Goal: Use online tool/utility: Utilize a website feature to perform a specific function

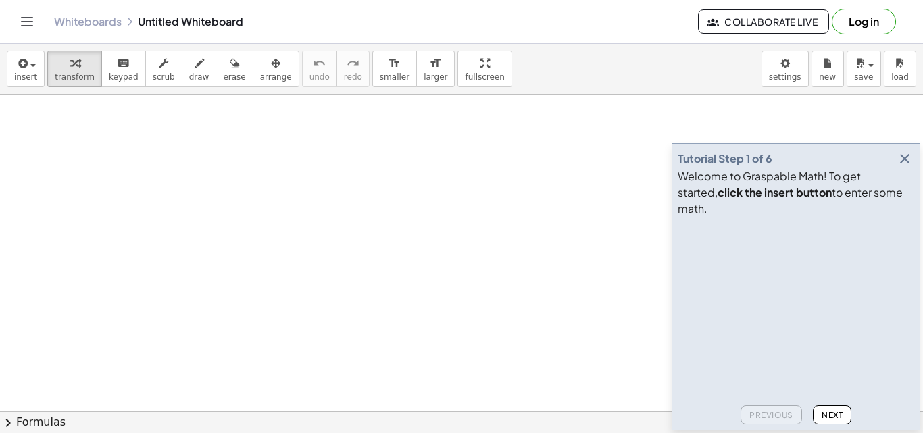
click at [903, 167] on icon "button" at bounding box center [904, 159] width 16 height 16
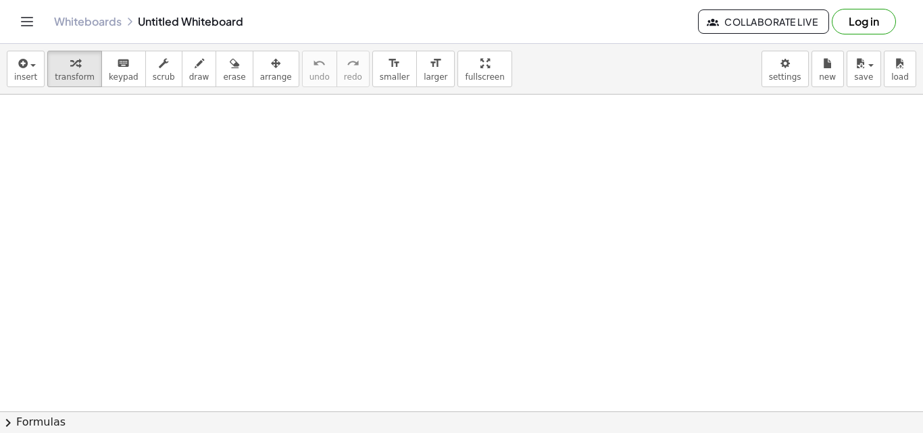
drag, startPoint x: 122, startPoint y: 149, endPoint x: 448, endPoint y: 252, distance: 342.9
click at [189, 72] on span "draw" at bounding box center [199, 76] width 20 height 9
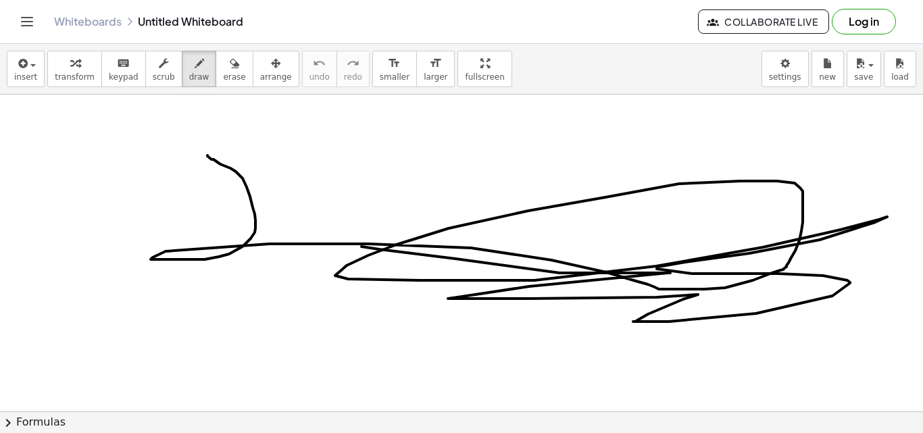
drag, startPoint x: 207, startPoint y: 155, endPoint x: 361, endPoint y: 245, distance: 177.7
click at [109, 74] on span "keypad" at bounding box center [124, 76] width 30 height 9
drag, startPoint x: 227, startPoint y: 201, endPoint x: 373, endPoint y: 183, distance: 147.0
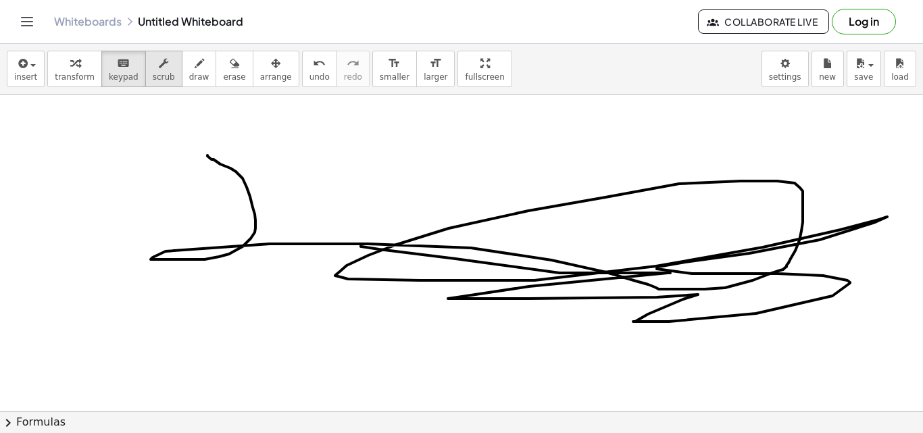
click at [153, 78] on span "scrub" at bounding box center [164, 76] width 22 height 9
drag, startPoint x: 223, startPoint y: 159, endPoint x: 282, endPoint y: 195, distance: 69.4
click at [230, 68] on icon "button" at bounding box center [234, 63] width 9 height 16
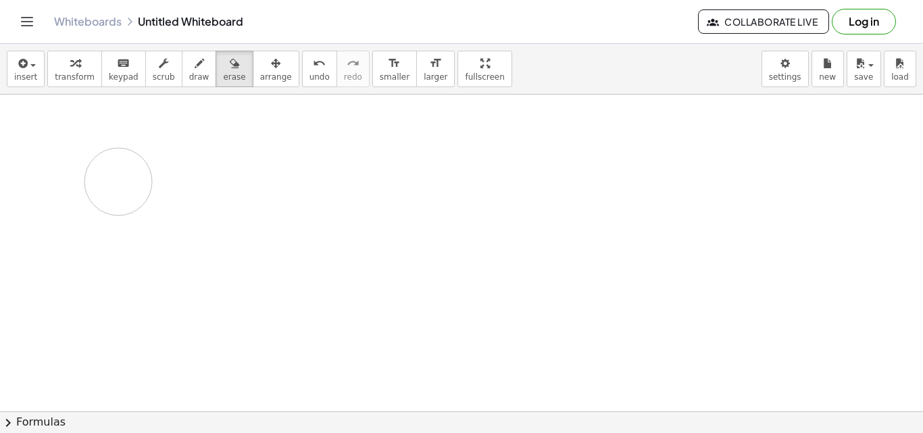
drag, startPoint x: 247, startPoint y: 192, endPoint x: 118, endPoint y: 182, distance: 128.7
click at [28, 76] on span "insert" at bounding box center [25, 76] width 23 height 9
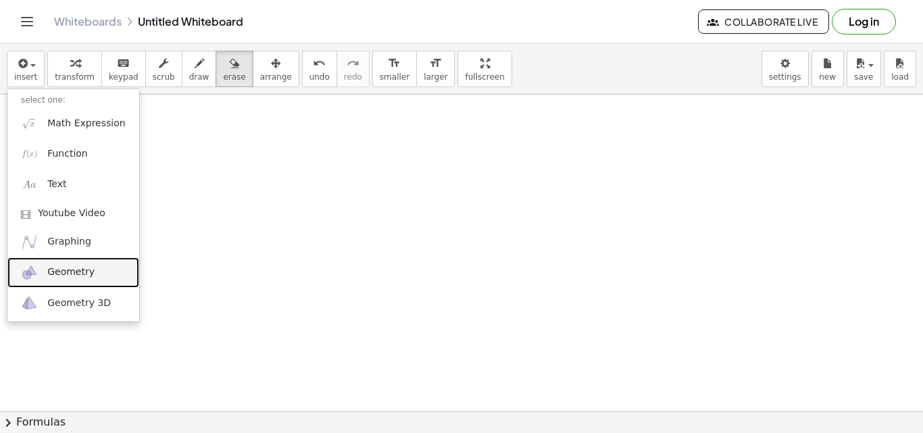
click at [98, 274] on link "Geometry" at bounding box center [73, 272] width 132 height 30
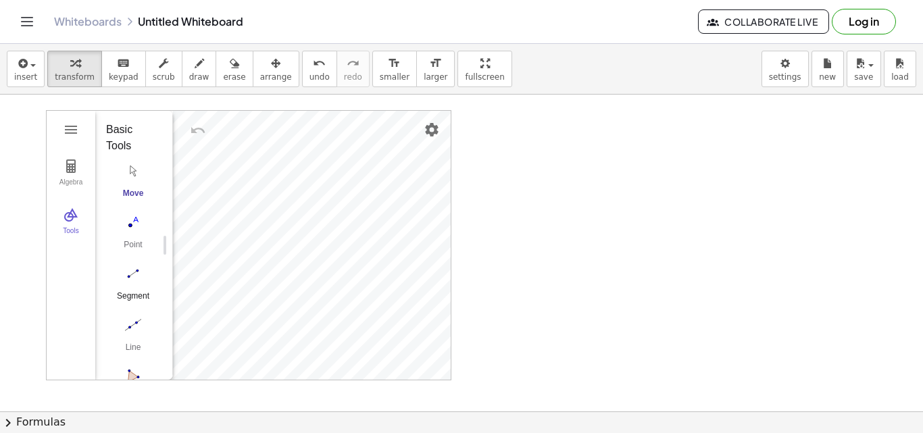
click at [132, 269] on img "Segment. Select two points or positions" at bounding box center [133, 274] width 54 height 22
drag, startPoint x: 525, startPoint y: 198, endPoint x: 625, endPoint y: 224, distance: 103.9
click at [134, 316] on img "Line. Select two points or positions" at bounding box center [133, 325] width 54 height 22
click at [140, 226] on img "Point. Select position or line, function, or curve" at bounding box center [133, 222] width 54 height 22
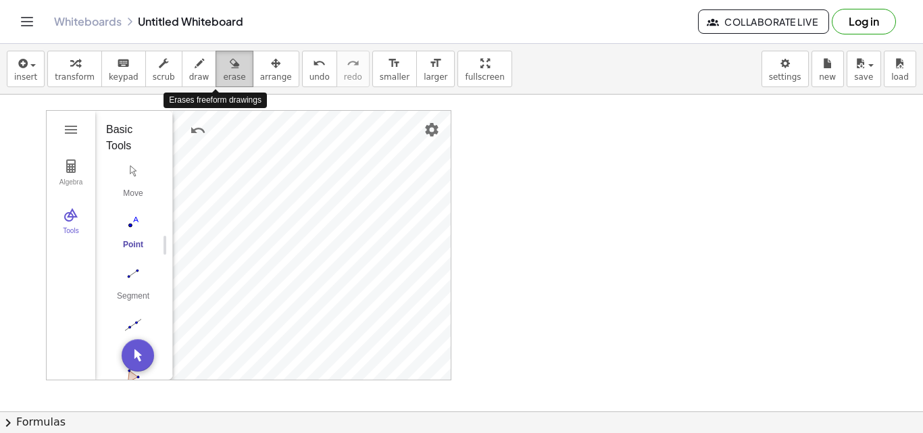
click at [230, 61] on icon "button" at bounding box center [234, 63] width 9 height 16
drag, startPoint x: 330, startPoint y: 179, endPoint x: 520, endPoint y: 455, distance: 335.0
click at [520, 432] on html "Graspable Math Activities Get Started Activity Bank Assigned Work Classes White…" at bounding box center [461, 216] width 923 height 433
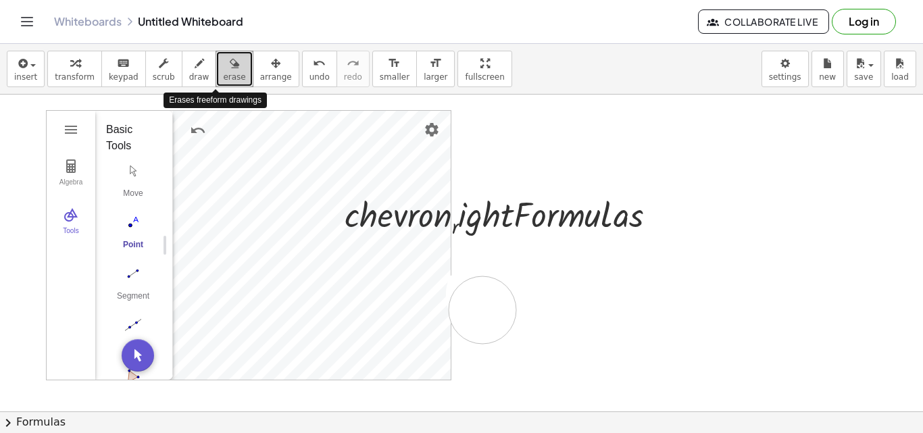
click at [230, 81] on button "erase" at bounding box center [233, 69] width 37 height 36
drag, startPoint x: 230, startPoint y: 81, endPoint x: 199, endPoint y: 145, distance: 71.3
click at [215, 71] on button "erase" at bounding box center [233, 69] width 37 height 36
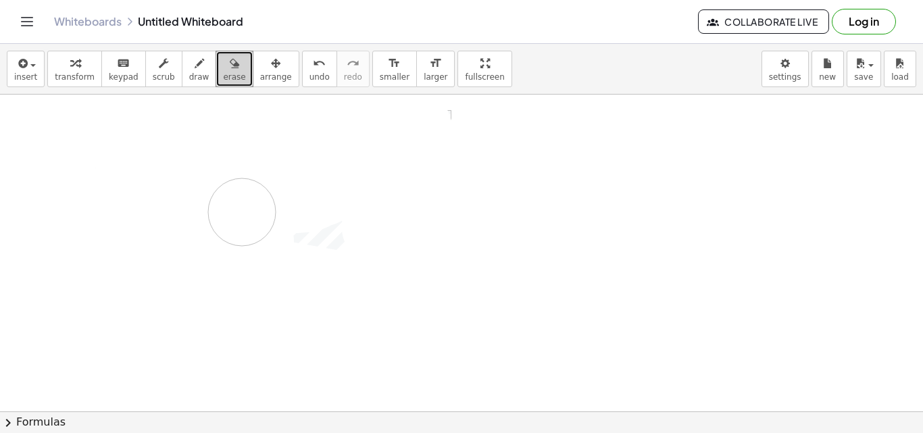
drag, startPoint x: 278, startPoint y: 199, endPoint x: 255, endPoint y: 204, distance: 23.4
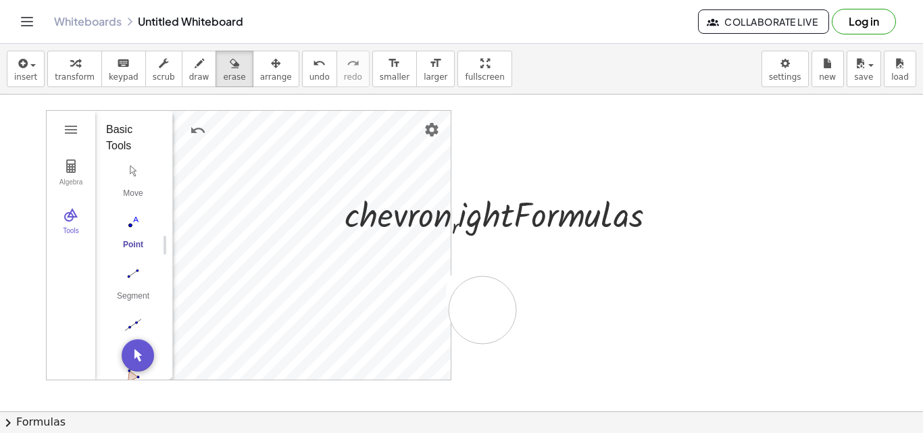
click at [88, 412] on button "chevron_right Formulas" at bounding box center [461, 422] width 923 height 22
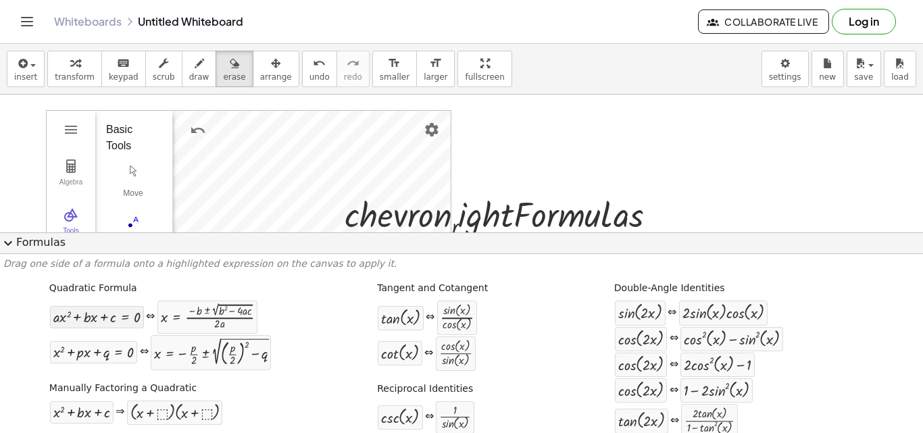
click at [107, 319] on div at bounding box center [96, 317] width 87 height 16
drag, startPoint x: 303, startPoint y: 157, endPoint x: 577, endPoint y: 168, distance: 273.8
drag, startPoint x: 577, startPoint y: 168, endPoint x: 597, endPoint y: 168, distance: 20.3
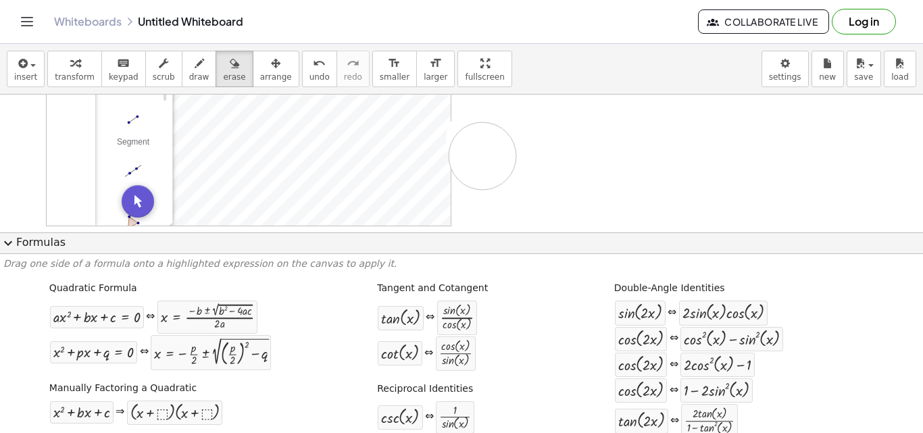
scroll to position [162, 0]
click at [2, 246] on span "expand_more" at bounding box center [8, 243] width 16 height 16
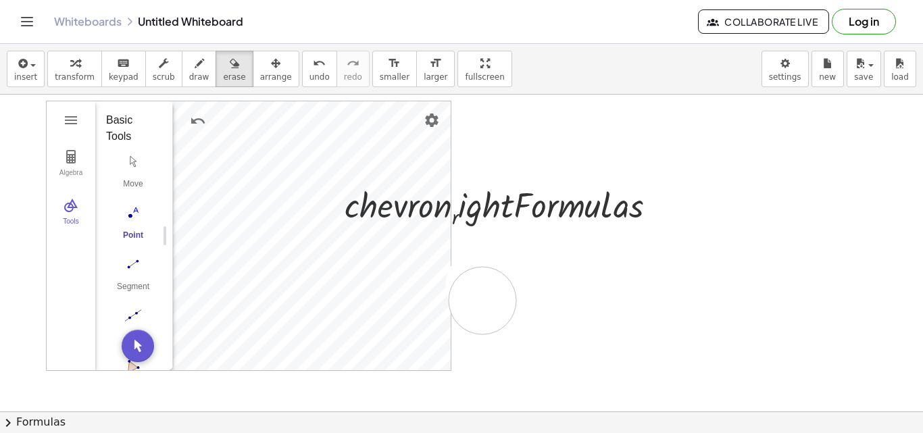
scroll to position [0, 0]
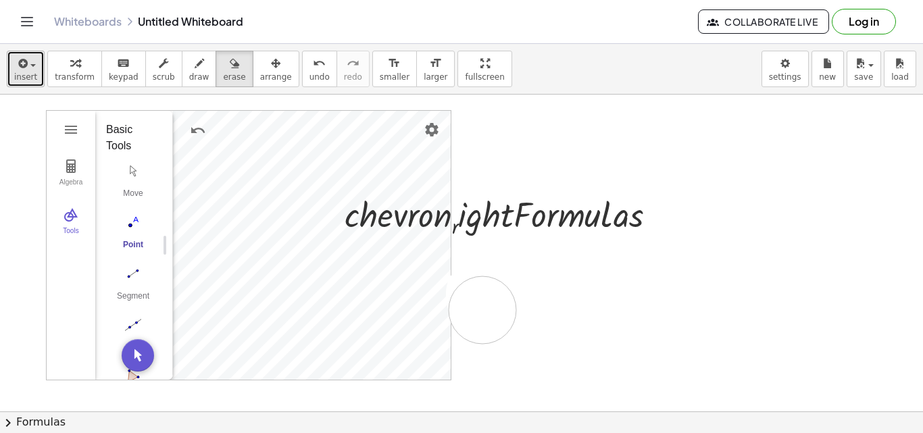
click at [16, 72] on span "insert" at bounding box center [25, 76] width 23 height 9
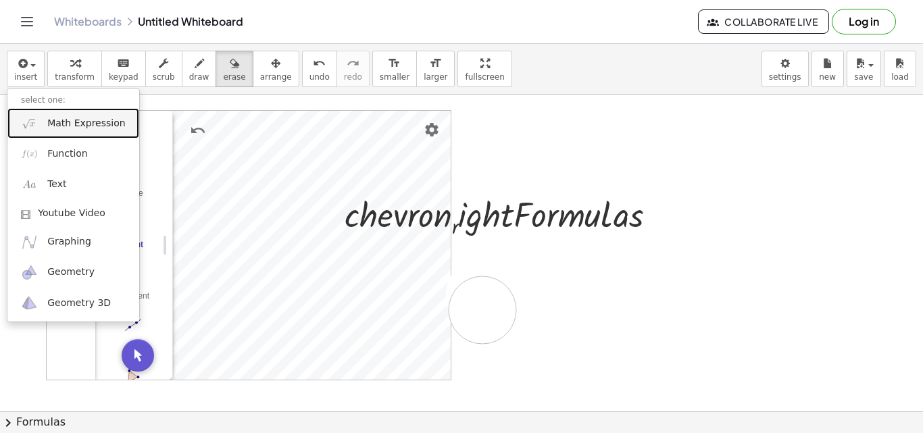
click at [59, 113] on link "Math Expression" at bounding box center [73, 123] width 132 height 30
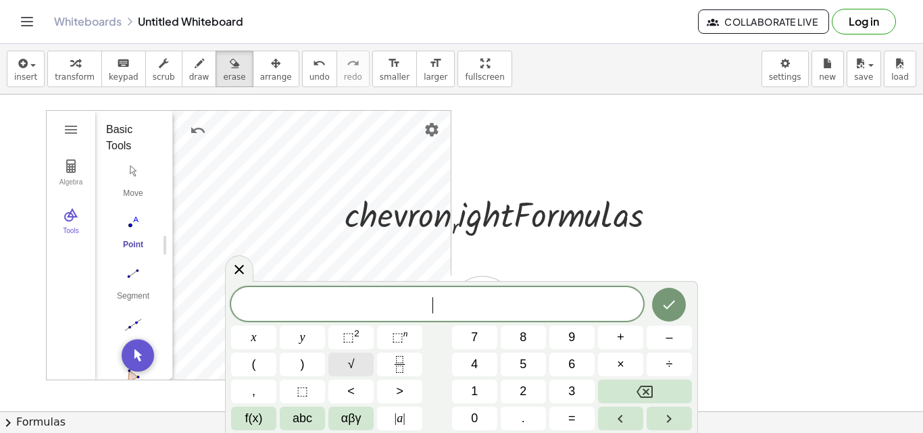
click at [351, 365] on span "√" at bounding box center [351, 364] width 7 height 18
click at [480, 360] on button "4" at bounding box center [474, 365] width 45 height 24
click at [681, 307] on button "Done" at bounding box center [669, 304] width 34 height 34
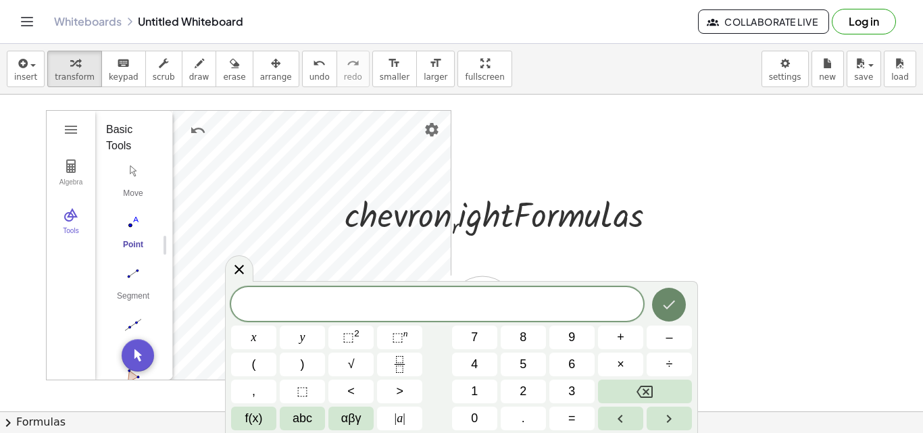
click at [669, 305] on icon "Done" at bounding box center [669, 305] width 16 height 16
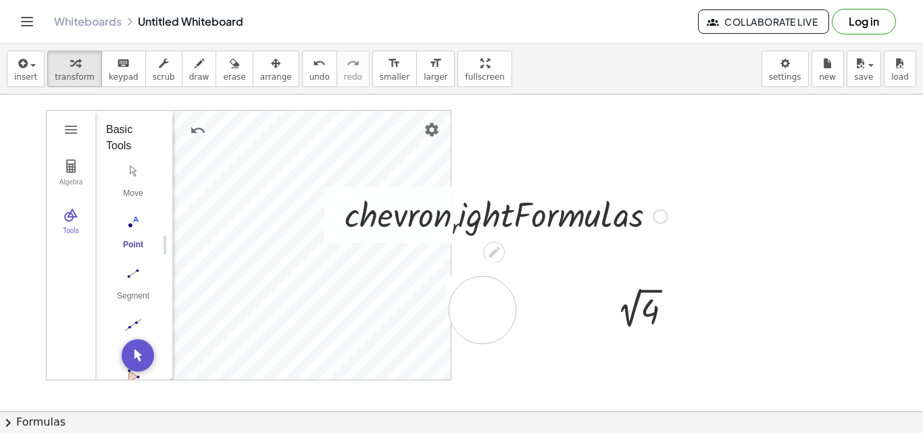
click at [106, 132] on div "Basic Tools" at bounding box center [128, 138] width 45 height 32
click at [68, 124] on img "Geometry" at bounding box center [71, 130] width 16 height 16
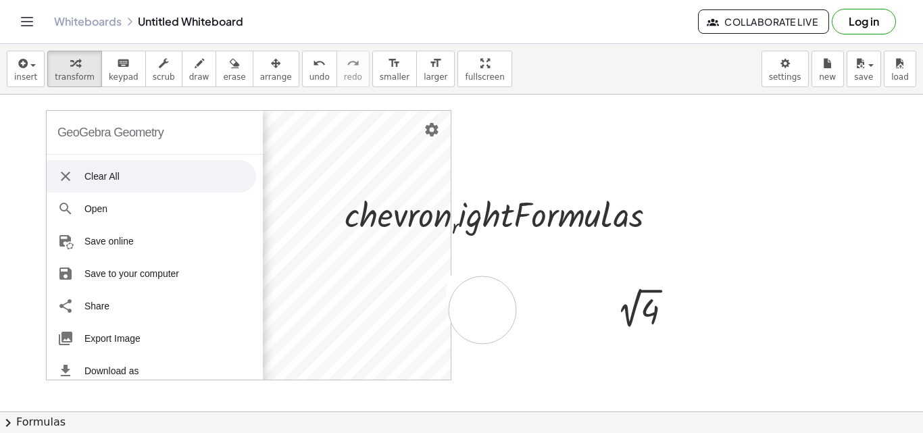
click at [99, 182] on li "Clear All" at bounding box center [151, 176] width 209 height 32
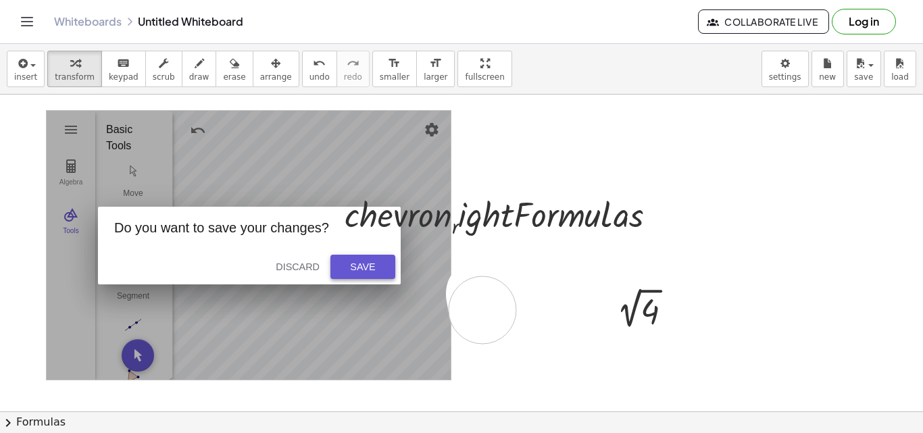
click at [366, 262] on div "Save" at bounding box center [362, 266] width 43 height 11
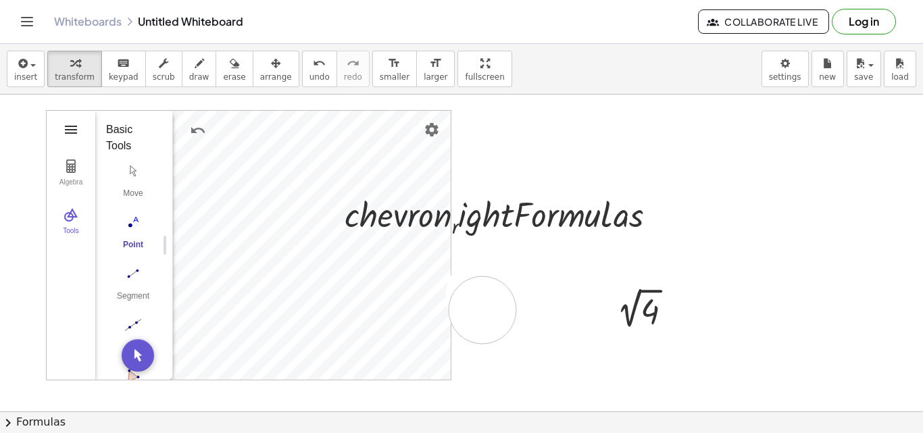
click at [71, 126] on img "Geometry" at bounding box center [71, 130] width 16 height 16
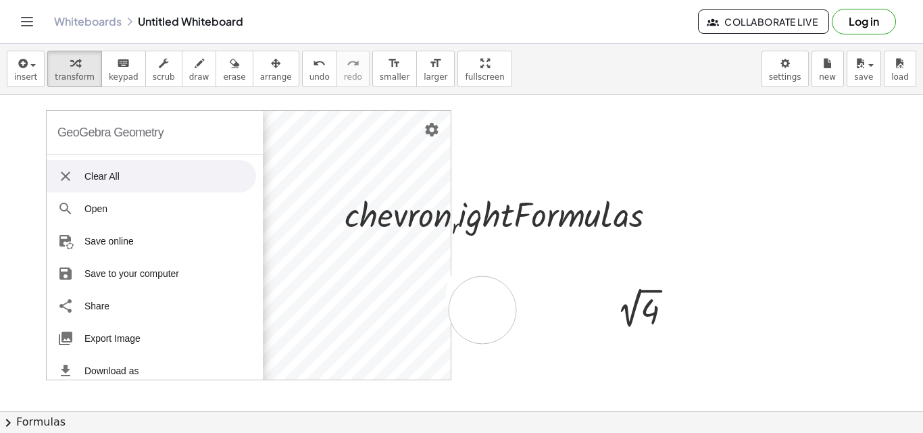
click at [91, 176] on li "Clear All" at bounding box center [151, 176] width 209 height 32
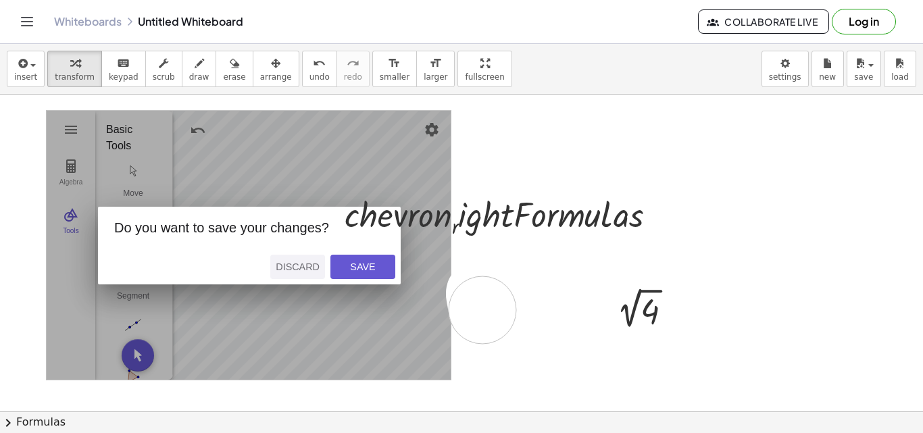
click at [299, 263] on div "Discard" at bounding box center [298, 266] width 44 height 11
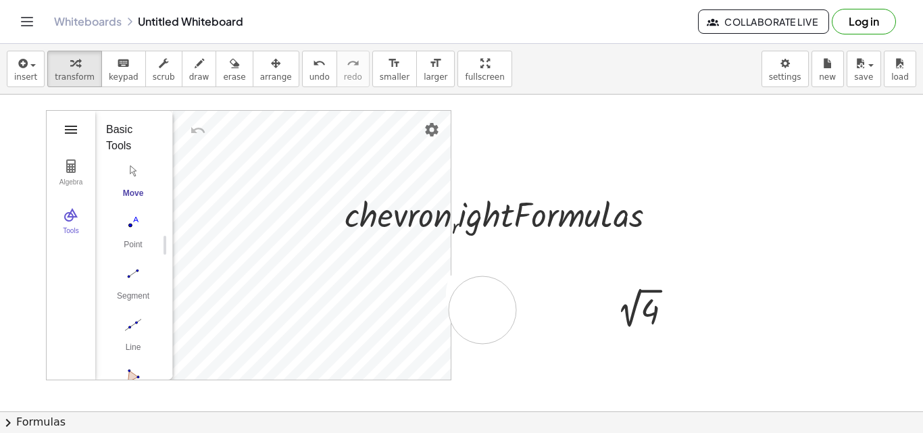
click at [74, 127] on img "Geometry" at bounding box center [71, 130] width 16 height 16
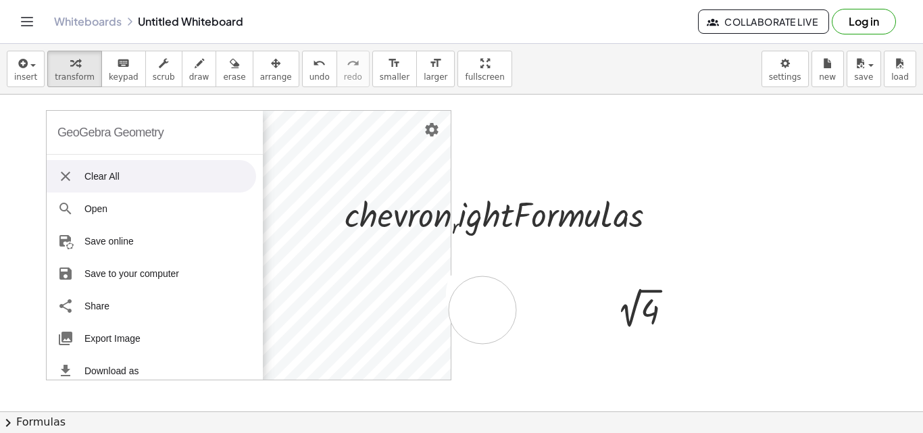
click at [116, 172] on li "Clear All" at bounding box center [151, 176] width 209 height 32
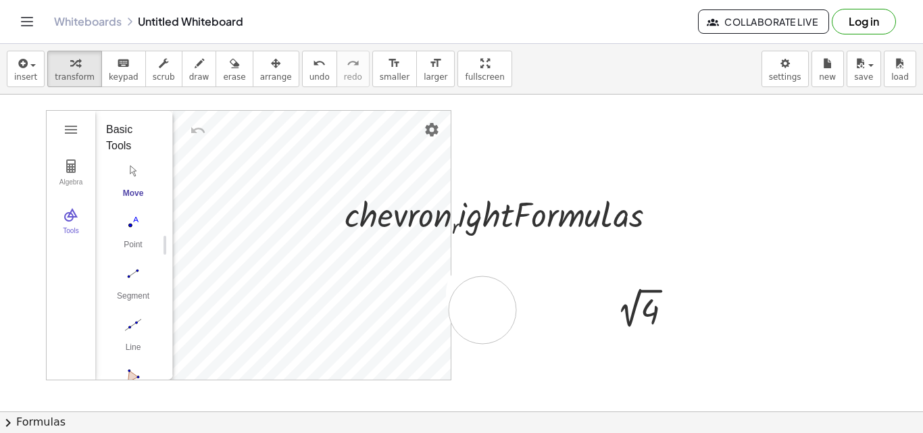
click at [72, 117] on div "Algebra Tools" at bounding box center [71, 245] width 49 height 269
click at [72, 126] on img "Geometry" at bounding box center [71, 130] width 16 height 16
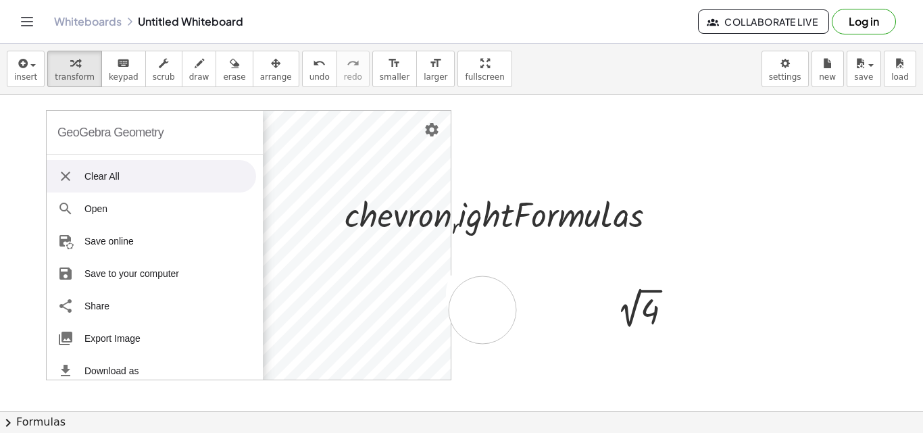
click at [72, 126] on div "GeoGebra Geometry" at bounding box center [110, 132] width 106 height 43
click at [421, 129] on button "Settings" at bounding box center [431, 130] width 24 height 24
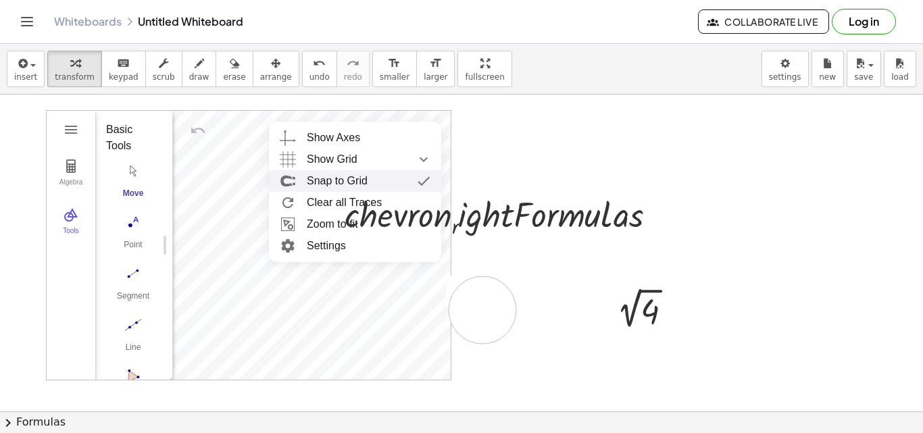
click at [370, 174] on div "Snap to Grid" at bounding box center [369, 181] width 124 height 22
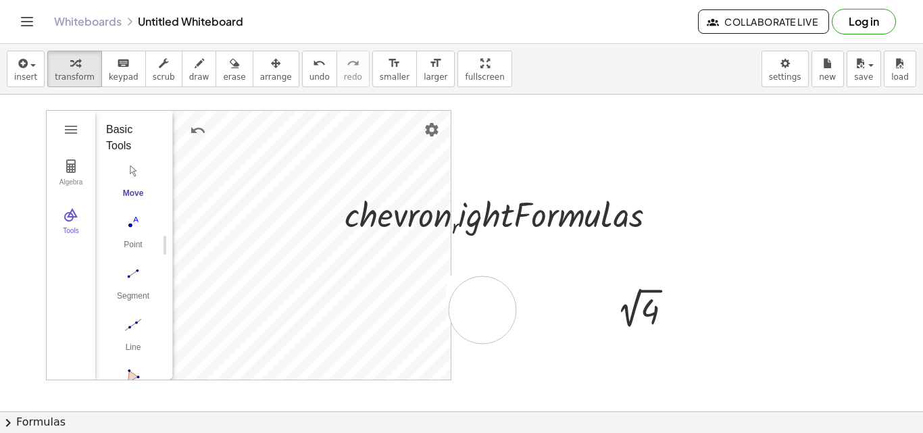
drag, startPoint x: 525, startPoint y: 138, endPoint x: 681, endPoint y: 269, distance: 203.7
drag, startPoint x: 507, startPoint y: 301, endPoint x: 463, endPoint y: 234, distance: 80.0
click at [20, 79] on span "insert" at bounding box center [25, 76] width 23 height 9
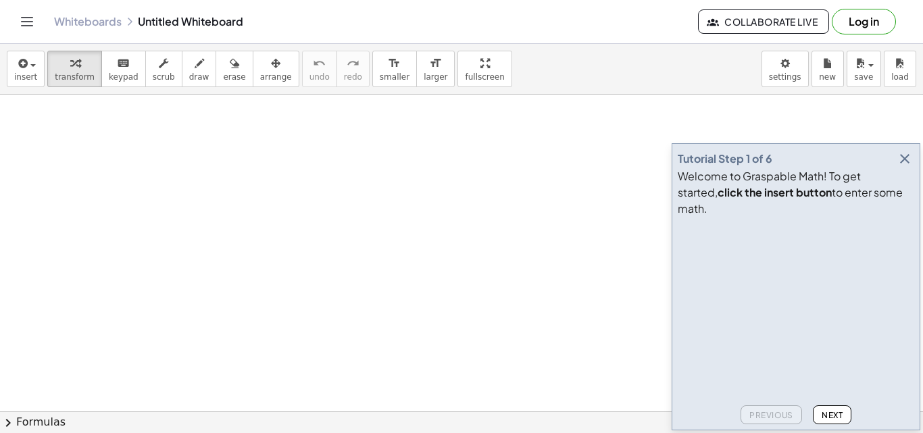
click at [904, 167] on icon "button" at bounding box center [904, 159] width 16 height 16
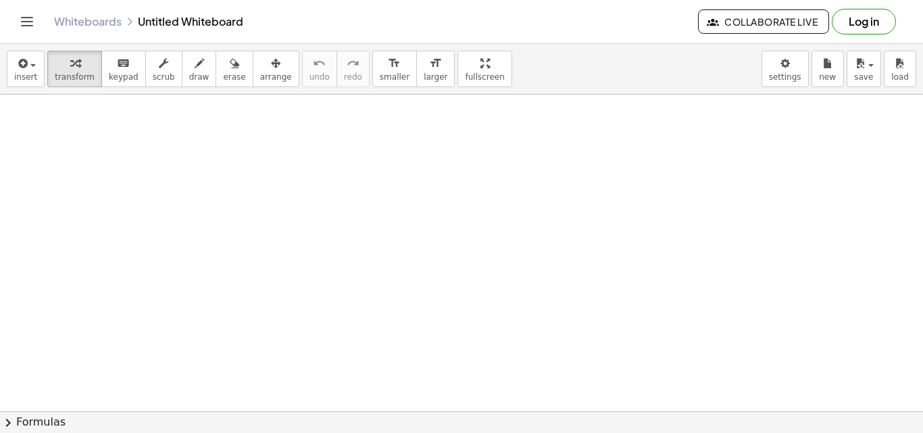
drag, startPoint x: 207, startPoint y: 140, endPoint x: 322, endPoint y: 224, distance: 142.5
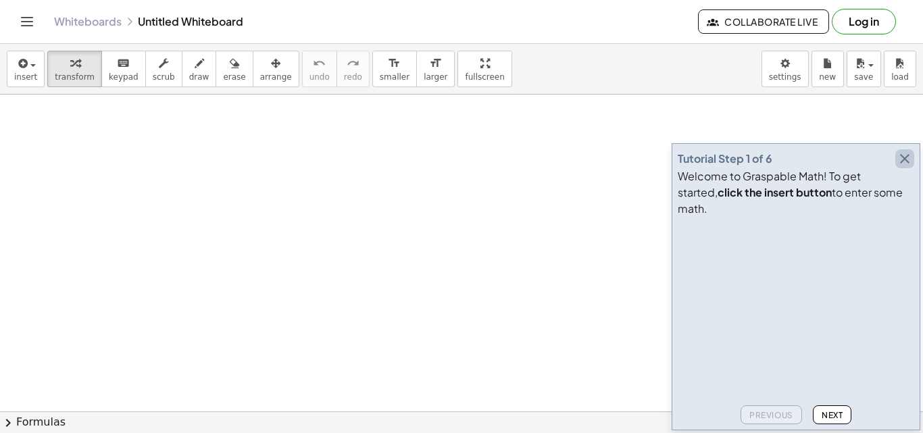
click at [901, 167] on icon "button" at bounding box center [904, 159] width 16 height 16
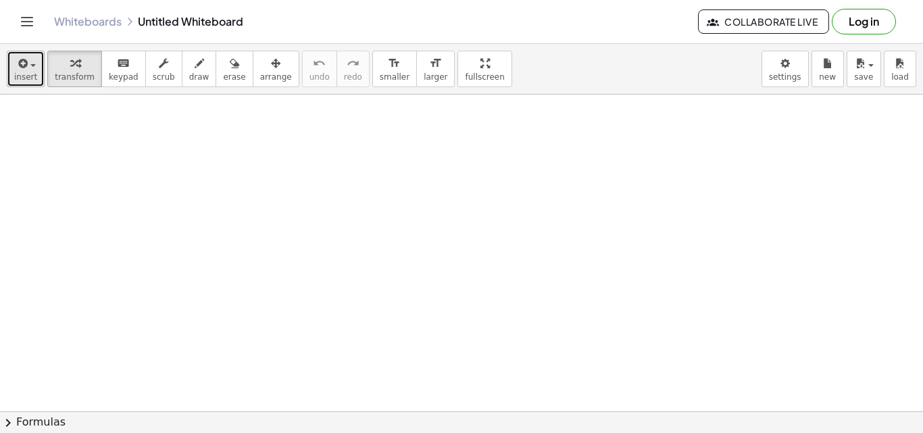
click at [18, 73] on span "insert" at bounding box center [25, 76] width 23 height 9
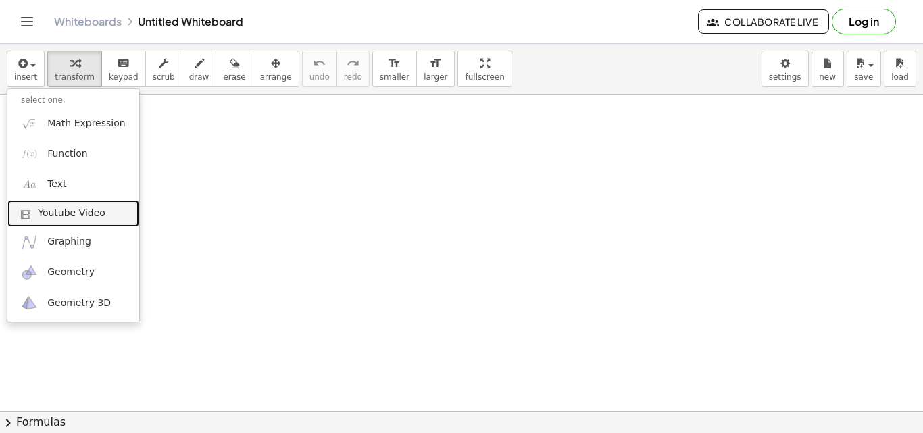
click at [59, 217] on span "Youtube Video" at bounding box center [72, 214] width 68 height 14
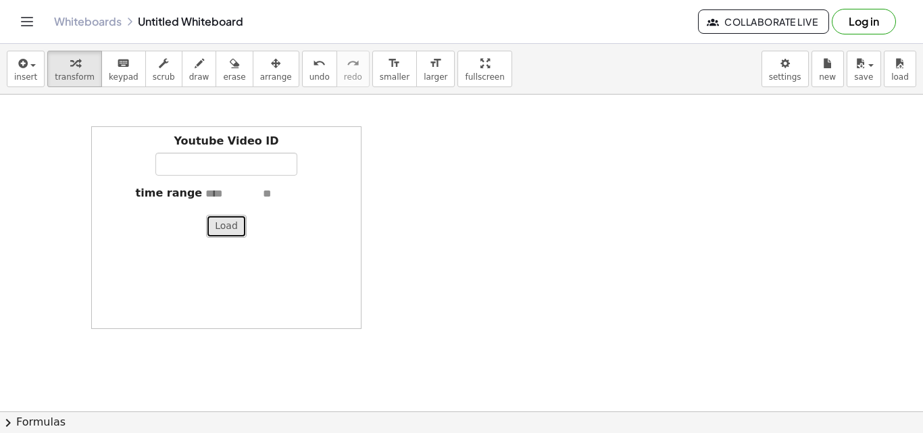
click at [228, 234] on button "Load" at bounding box center [226, 226] width 41 height 23
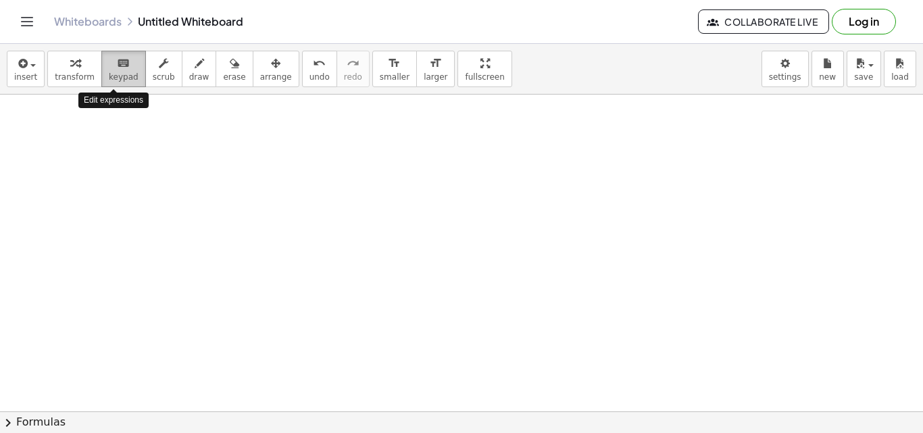
click at [118, 76] on span "keypad" at bounding box center [124, 76] width 30 height 9
click at [153, 73] on span "scrub" at bounding box center [164, 76] width 22 height 9
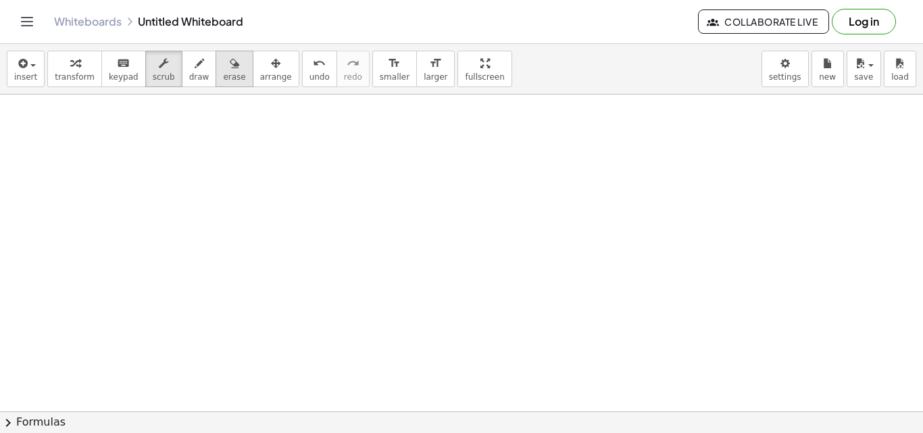
click at [230, 70] on icon "button" at bounding box center [234, 63] width 9 height 16
click at [189, 75] on span "draw" at bounding box center [199, 76] width 20 height 9
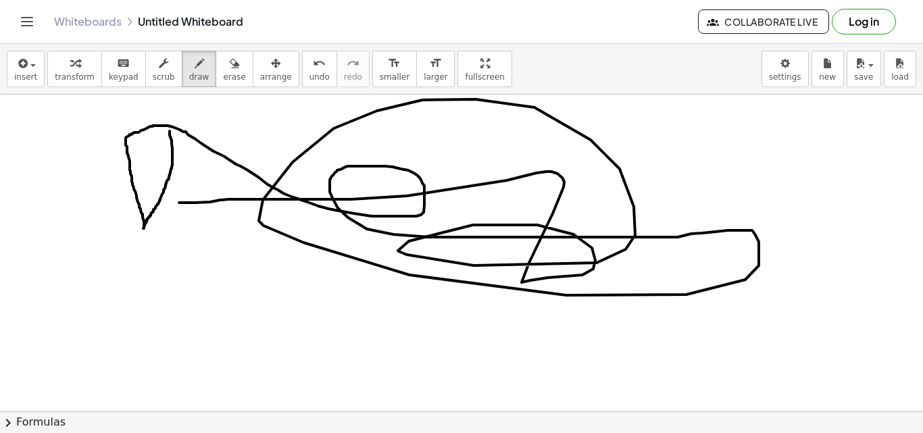
drag, startPoint x: 170, startPoint y: 131, endPoint x: 179, endPoint y: 203, distance: 72.2
click at [153, 78] on span "scrub" at bounding box center [164, 76] width 22 height 9
drag, startPoint x: 147, startPoint y: 154, endPoint x: 503, endPoint y: 213, distance: 360.8
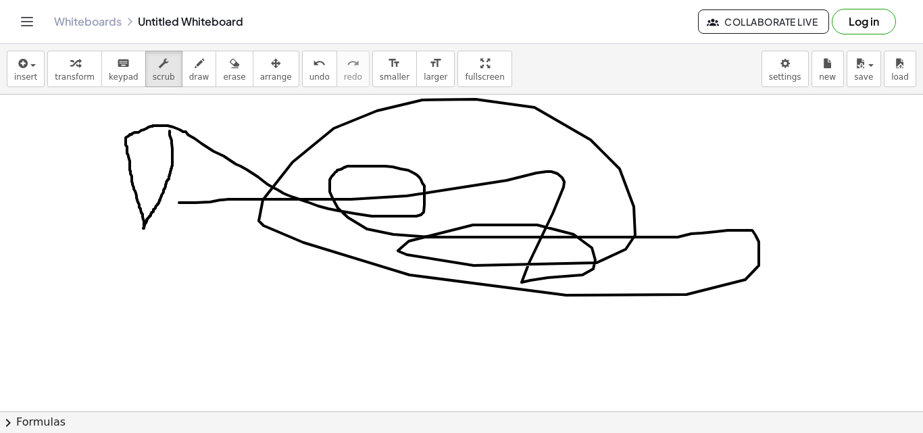
drag, startPoint x: 367, startPoint y: 187, endPoint x: 426, endPoint y: 229, distance: 72.2
click at [230, 70] on icon "button" at bounding box center [234, 63] width 9 height 16
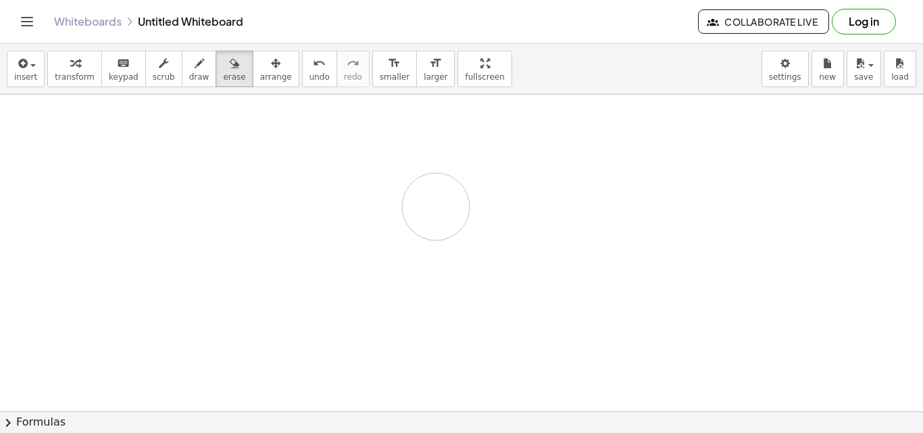
drag, startPoint x: 130, startPoint y: 122, endPoint x: 292, endPoint y: 170, distance: 169.0
click at [189, 74] on span "draw" at bounding box center [199, 76] width 20 height 9
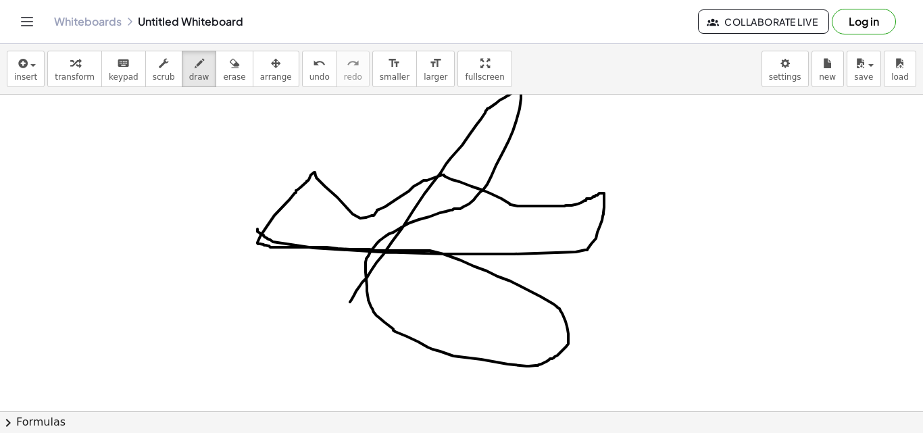
drag, startPoint x: 257, startPoint y: 229, endPoint x: 350, endPoint y: 302, distance: 117.8
drag, startPoint x: 344, startPoint y: 298, endPoint x: 238, endPoint y: 157, distance: 176.0
drag, startPoint x: 238, startPoint y: 157, endPoint x: 528, endPoint y: 194, distance: 291.4
drag, startPoint x: 222, startPoint y: 74, endPoint x: 407, endPoint y: 224, distance: 238.2
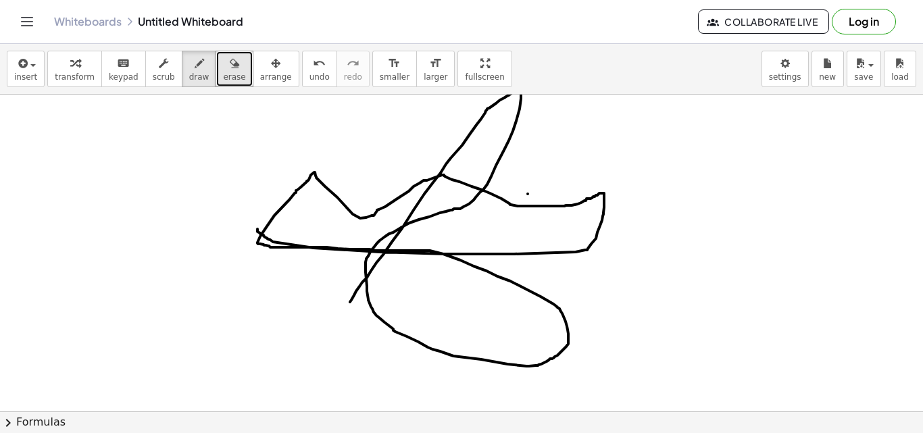
click at [407, 224] on div "insert select one: Math Expression Function Text Youtube Video Graphing Geometr…" at bounding box center [461, 238] width 923 height 389
drag, startPoint x: 407, startPoint y: 224, endPoint x: 211, endPoint y: 76, distance: 245.0
click at [223, 76] on span "erase" at bounding box center [234, 76] width 22 height 9
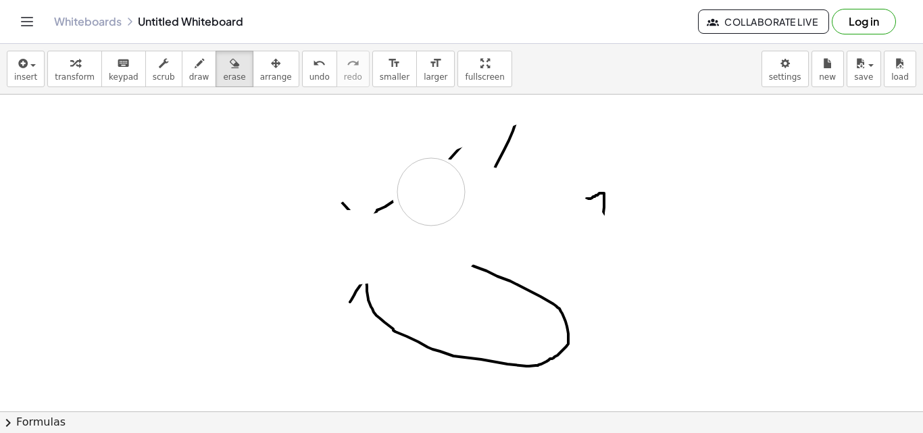
drag, startPoint x: 450, startPoint y: 240, endPoint x: 472, endPoint y: 174, distance: 69.2
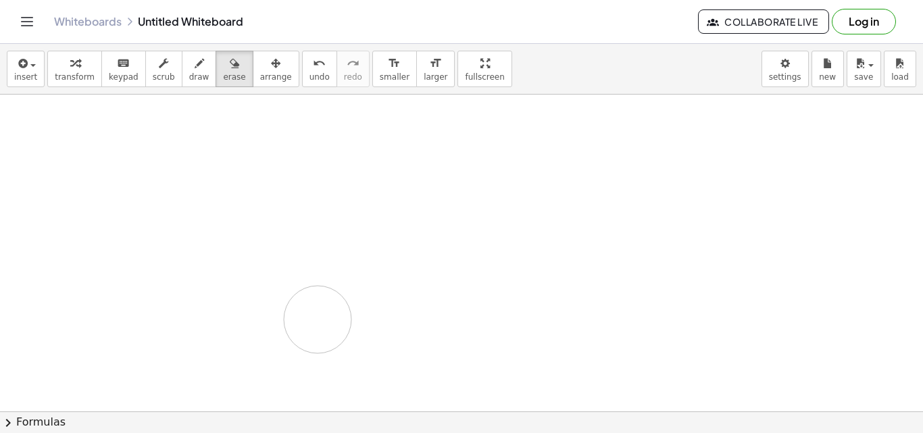
drag, startPoint x: 505, startPoint y: 147, endPoint x: 353, endPoint y: 306, distance: 220.7
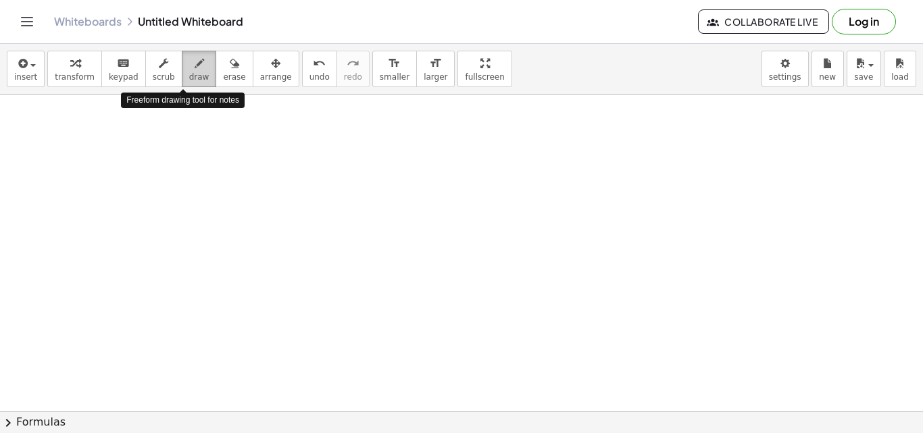
click at [195, 74] on button "draw" at bounding box center [199, 69] width 35 height 36
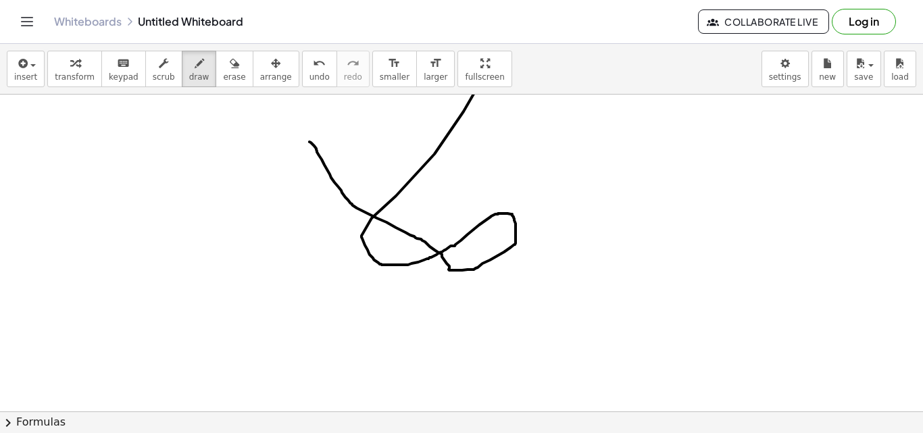
drag, startPoint x: 309, startPoint y: 142, endPoint x: 566, endPoint y: 91, distance: 261.6
click at [567, 90] on div "insert select one: Math Expression Function Text Youtube Video Graphing Geometr…" at bounding box center [461, 238] width 923 height 389
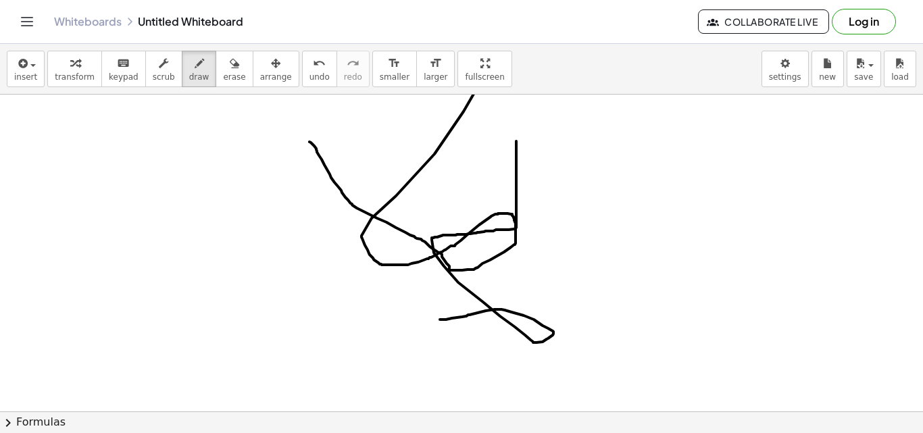
drag, startPoint x: 516, startPoint y: 141, endPoint x: 440, endPoint y: 319, distance: 194.0
drag, startPoint x: 630, startPoint y: 280, endPoint x: 754, endPoint y: 290, distance: 124.6
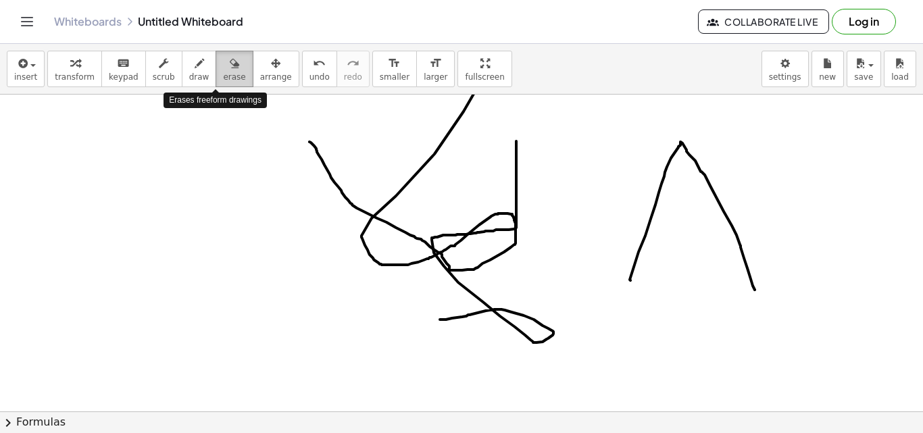
click at [226, 84] on button "erase" at bounding box center [233, 69] width 37 height 36
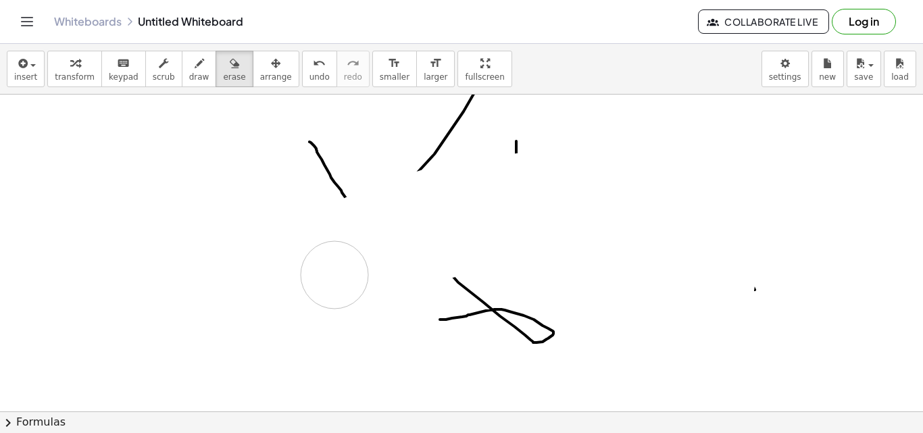
drag, startPoint x: 351, startPoint y: 233, endPoint x: 338, endPoint y: 268, distance: 37.2
drag, startPoint x: 344, startPoint y: 240, endPoint x: 494, endPoint y: 108, distance: 199.6
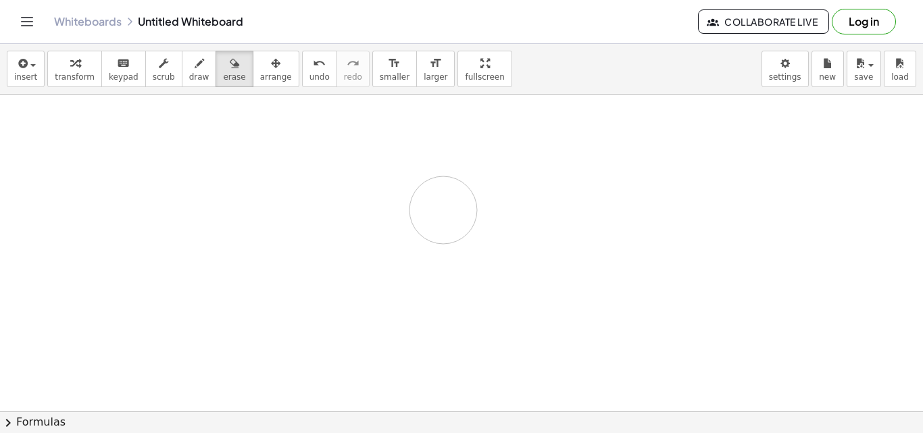
drag, startPoint x: 416, startPoint y: 172, endPoint x: 423, endPoint y: 224, distance: 53.1
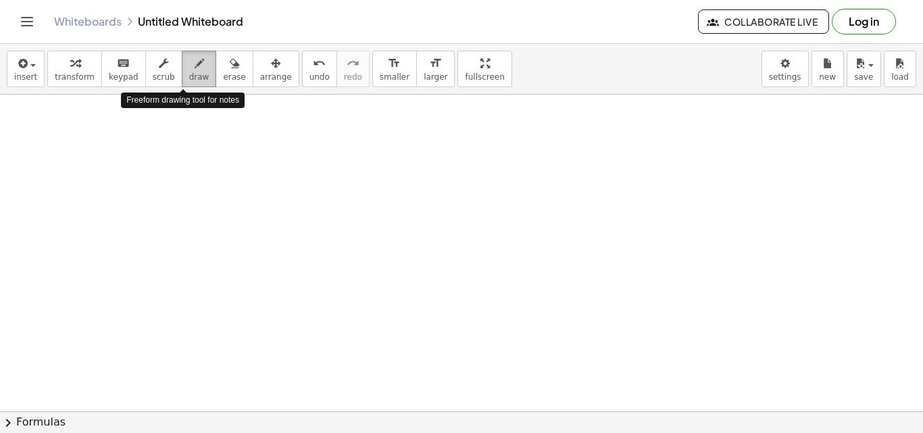
click at [189, 75] on span "draw" at bounding box center [199, 76] width 20 height 9
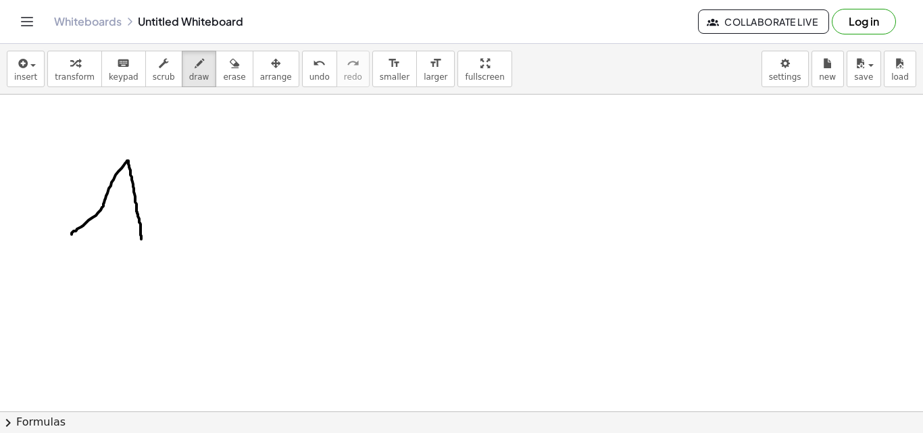
drag, startPoint x: 72, startPoint y: 234, endPoint x: 141, endPoint y: 241, distance: 69.9
drag, startPoint x: 139, startPoint y: 221, endPoint x: 100, endPoint y: 210, distance: 40.6
drag, startPoint x: 211, startPoint y: 160, endPoint x: 217, endPoint y: 239, distance: 79.3
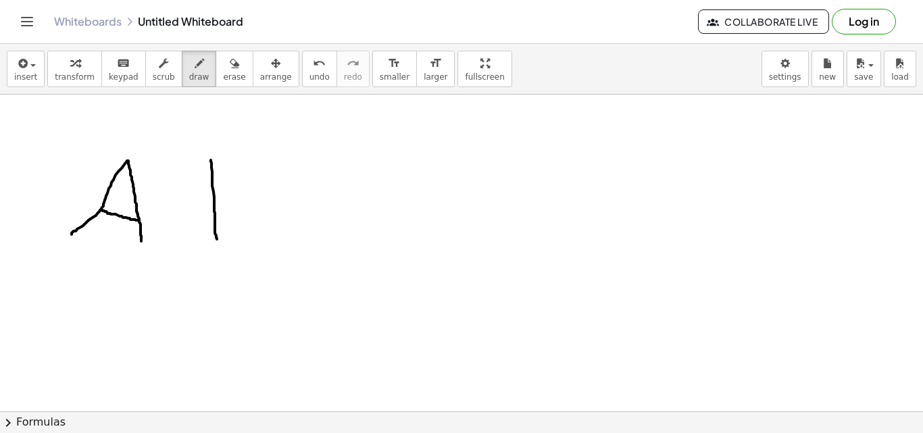
drag, startPoint x: 210, startPoint y: 159, endPoint x: 223, endPoint y: 240, distance: 82.1
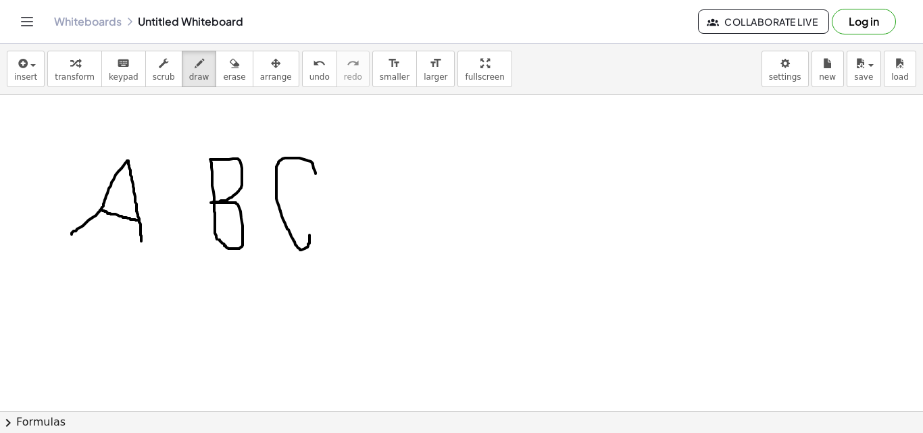
drag, startPoint x: 313, startPoint y: 163, endPoint x: 309, endPoint y: 235, distance: 71.7
drag, startPoint x: 390, startPoint y: 166, endPoint x: 370, endPoint y: 236, distance: 72.9
drag, startPoint x: 377, startPoint y: 168, endPoint x: 390, endPoint y: 259, distance: 92.2
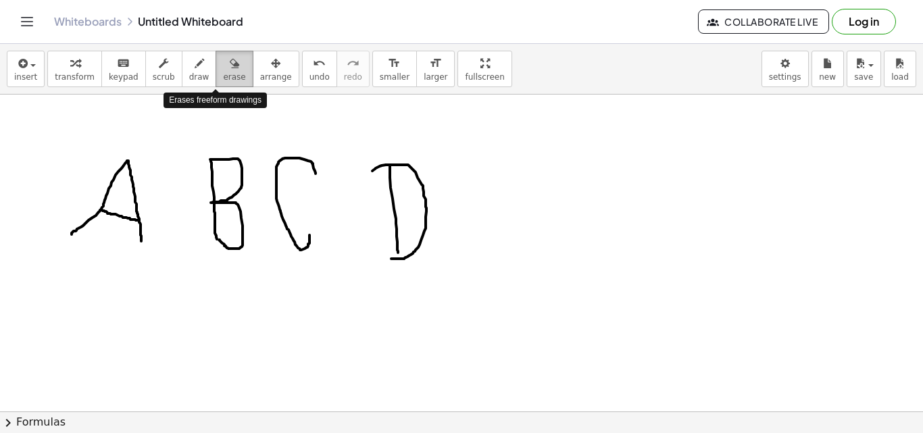
click at [223, 76] on span "erase" at bounding box center [234, 76] width 22 height 9
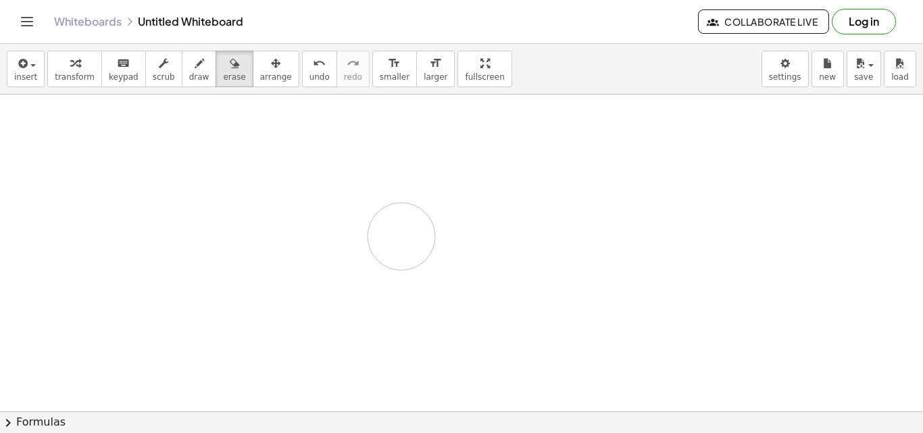
drag, startPoint x: 203, startPoint y: 135, endPoint x: 314, endPoint y: 204, distance: 130.4
click at [223, 63] on div "button" at bounding box center [234, 63] width 22 height 16
drag, startPoint x: 190, startPoint y: 73, endPoint x: 172, endPoint y: 210, distance: 138.3
click at [172, 210] on div "insert select one: Math Expression Function Text Youtube Video Graphing Geometr…" at bounding box center [461, 238] width 923 height 389
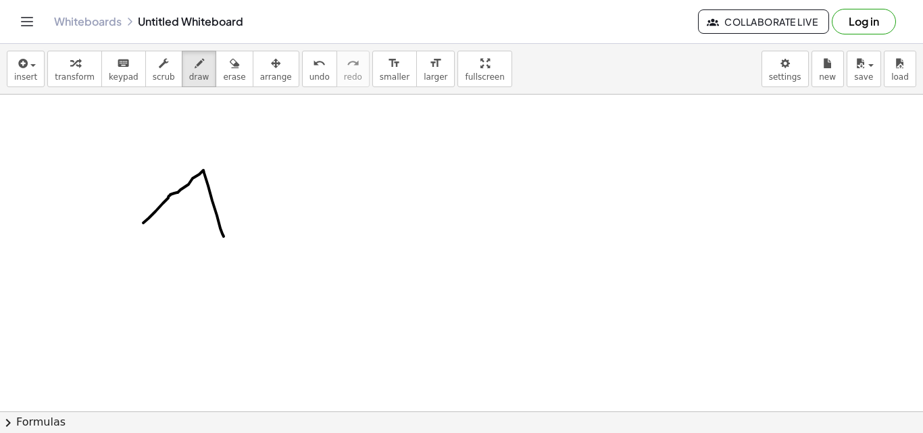
drag, startPoint x: 143, startPoint y: 223, endPoint x: 224, endPoint y: 236, distance: 81.5
drag, startPoint x: 176, startPoint y: 193, endPoint x: 216, endPoint y: 199, distance: 41.0
drag, startPoint x: 292, startPoint y: 178, endPoint x: 297, endPoint y: 224, distance: 45.4
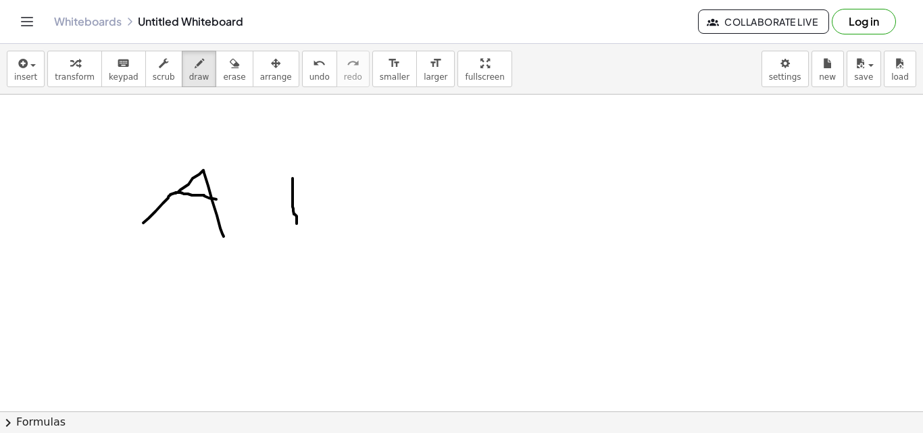
drag, startPoint x: 297, startPoint y: 224, endPoint x: 296, endPoint y: 235, distance: 11.5
drag, startPoint x: 291, startPoint y: 176, endPoint x: 297, endPoint y: 224, distance: 48.3
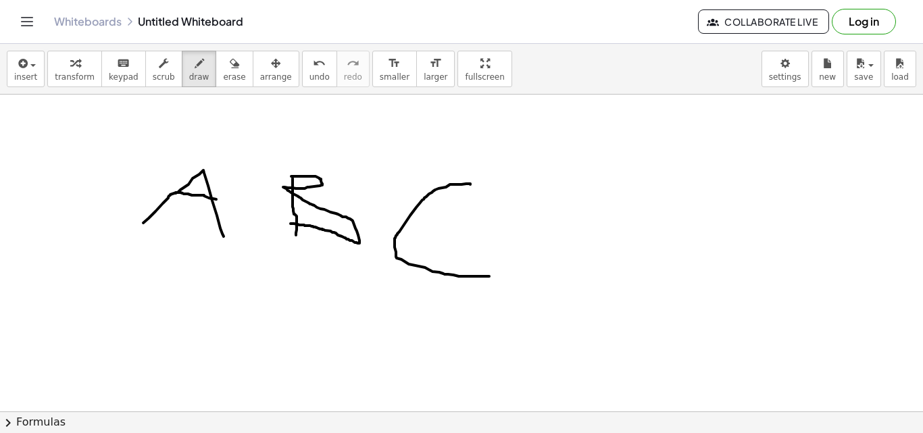
drag, startPoint x: 470, startPoint y: 184, endPoint x: 489, endPoint y: 276, distance: 93.8
drag, startPoint x: 578, startPoint y: 182, endPoint x: 586, endPoint y: 291, distance: 109.7
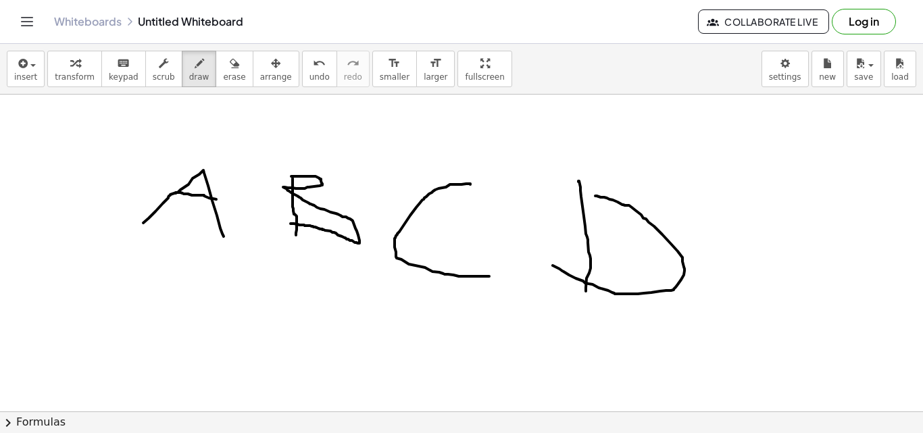
drag, startPoint x: 600, startPoint y: 197, endPoint x: 553, endPoint y: 265, distance: 83.4
drag, startPoint x: 740, startPoint y: 231, endPoint x: 748, endPoint y: 236, distance: 9.4
drag, startPoint x: 436, startPoint y: 72, endPoint x: 436, endPoint y: 131, distance: 58.8
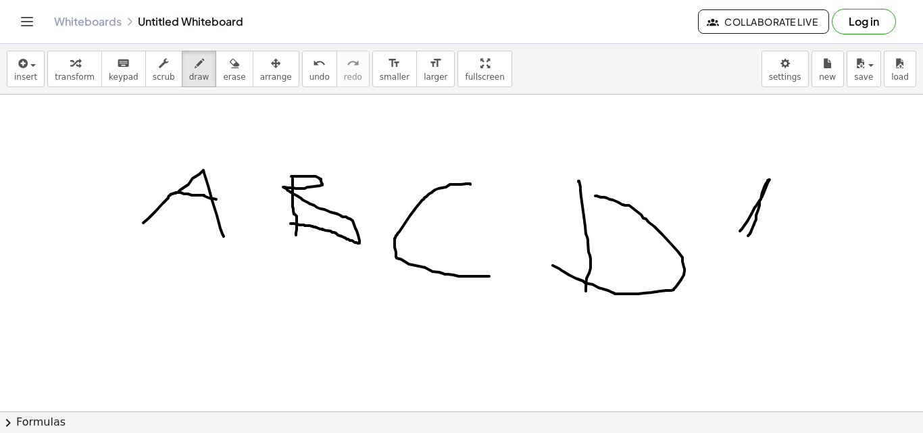
click at [436, 131] on div "insert select one: Math Expression Function Text Youtube Video Graphing Geometr…" at bounding box center [461, 238] width 923 height 389
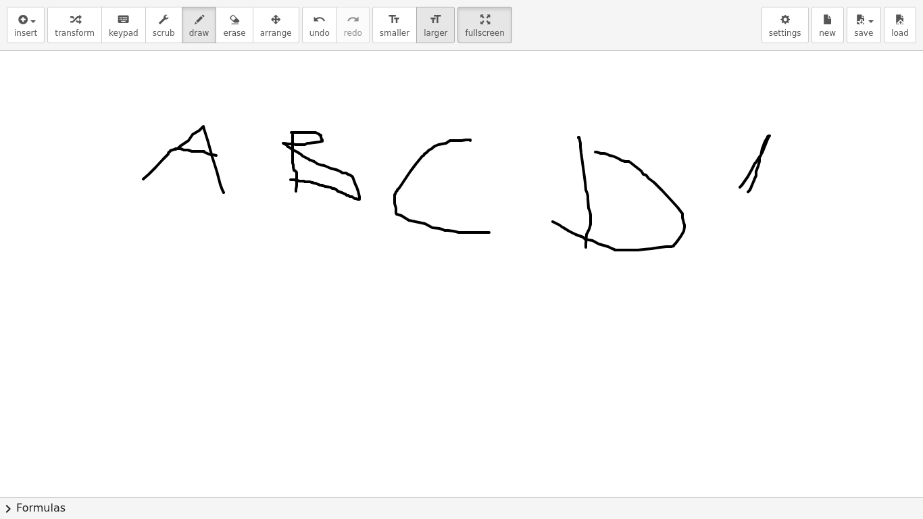
drag, startPoint x: 397, startPoint y: 33, endPoint x: 389, endPoint y: 39, distance: 10.1
click at [423, 33] on span "larger" at bounding box center [435, 32] width 24 height 9
drag, startPoint x: 367, startPoint y: 153, endPoint x: 426, endPoint y: 226, distance: 93.7
click at [426, 226] on div at bounding box center [461, 497] width 923 height 893
drag, startPoint x: 434, startPoint y: 126, endPoint x: 498, endPoint y: 272, distance: 159.4
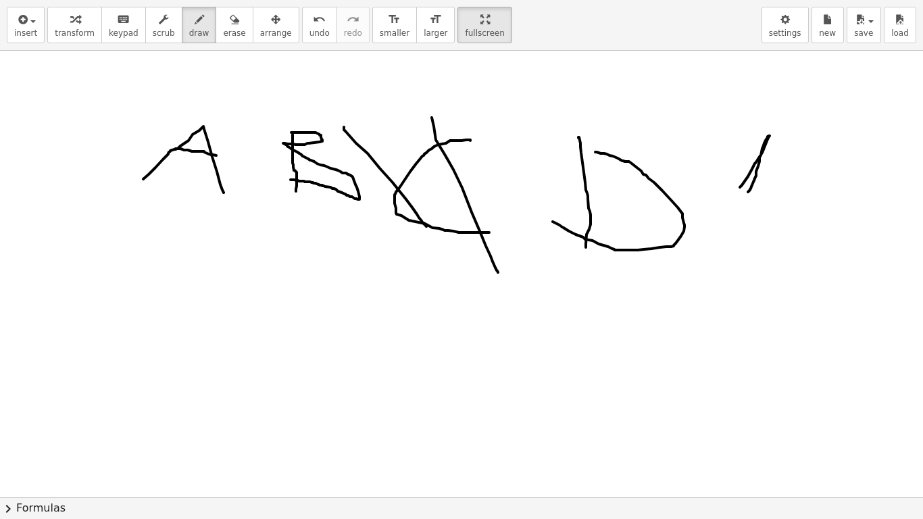
click at [498, 272] on div at bounding box center [461, 497] width 923 height 893
click at [19, 24] on icon "button" at bounding box center [22, 19] width 12 height 16
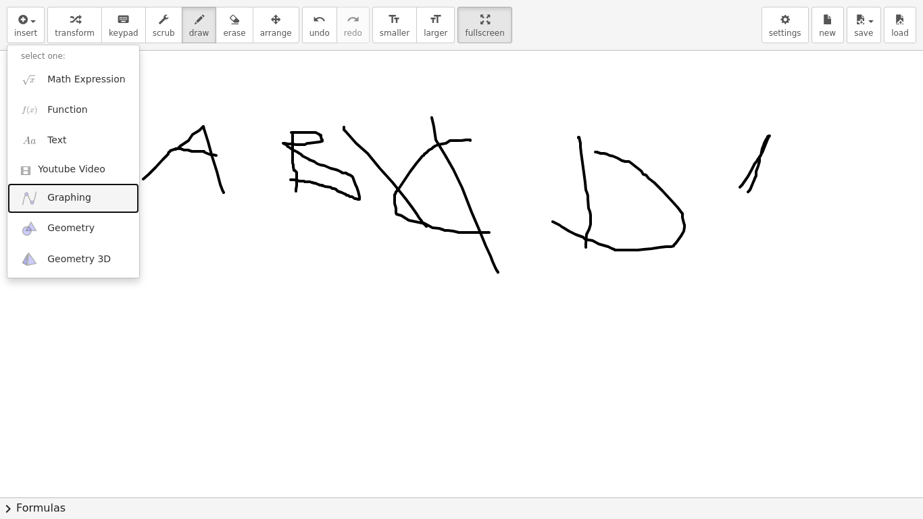
click at [68, 199] on span "Graphing" at bounding box center [69, 198] width 44 height 14
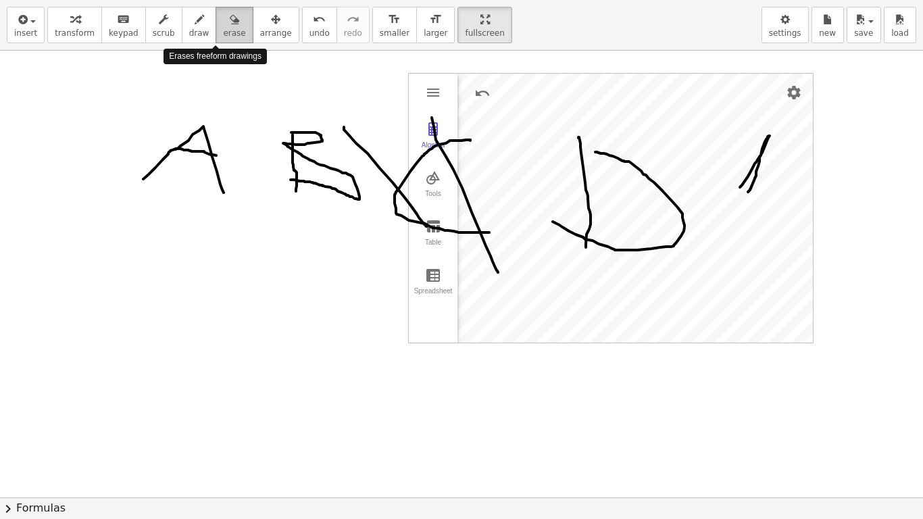
click at [223, 30] on span "erase" at bounding box center [234, 32] width 22 height 9
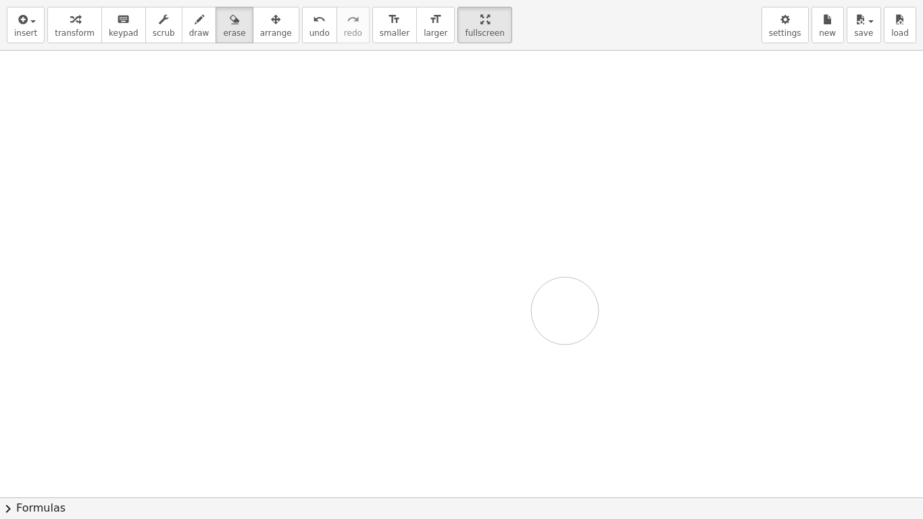
drag, startPoint x: 192, startPoint y: 105, endPoint x: 350, endPoint y: 159, distance: 166.2
click at [564, 306] on div at bounding box center [461, 497] width 923 height 893
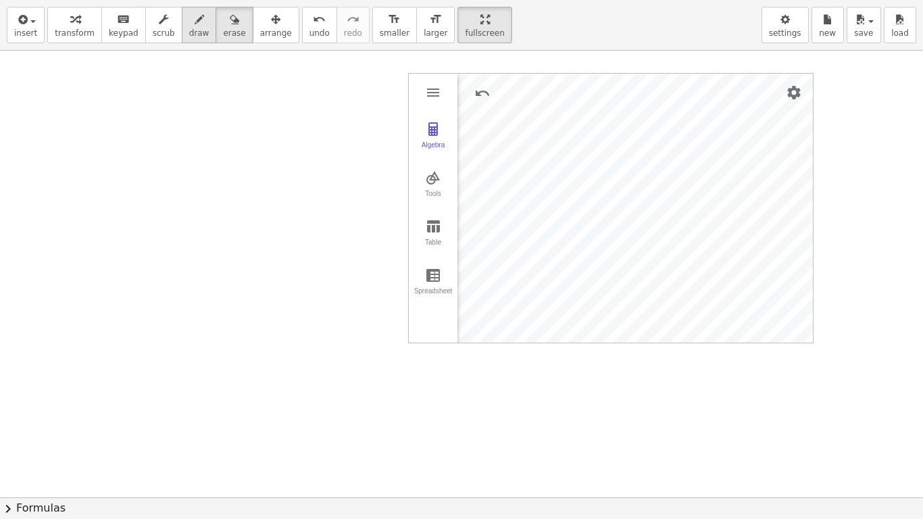
click at [189, 30] on span "draw" at bounding box center [199, 32] width 20 height 9
drag, startPoint x: 663, startPoint y: 276, endPoint x: 668, endPoint y: 161, distance: 115.6
click at [670, 164] on div at bounding box center [461, 497] width 923 height 893
click at [437, 136] on div at bounding box center [461, 497] width 923 height 893
click at [430, 134] on div at bounding box center [461, 497] width 923 height 893
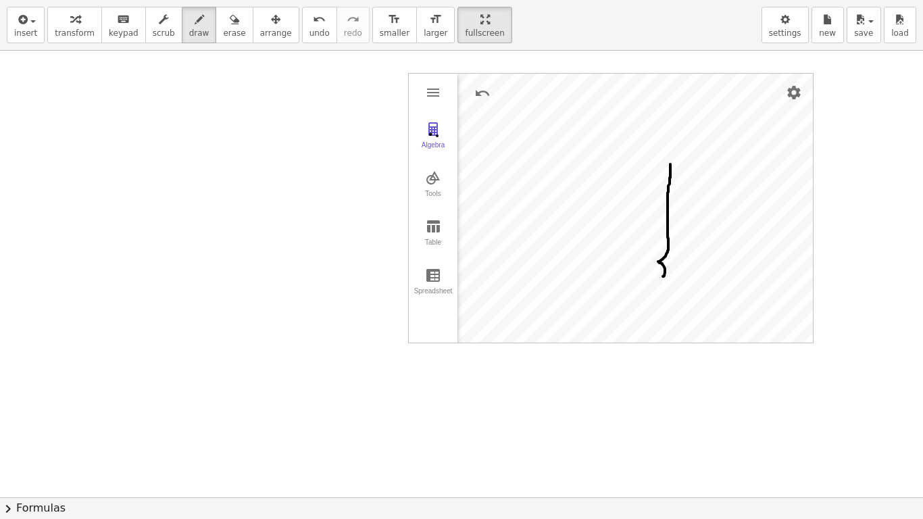
click at [430, 134] on div at bounding box center [461, 497] width 923 height 893
click at [22, 36] on span "insert" at bounding box center [25, 32] width 23 height 9
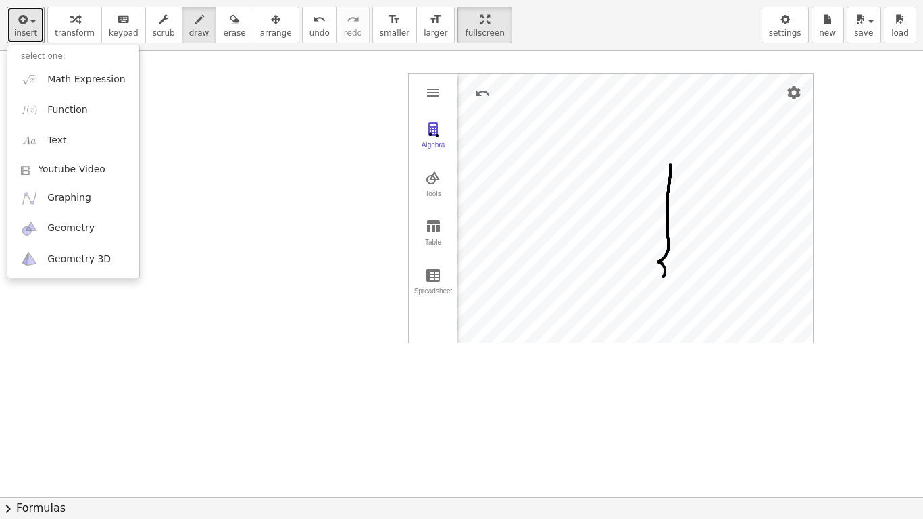
click at [327, 140] on div at bounding box center [461, 497] width 923 height 893
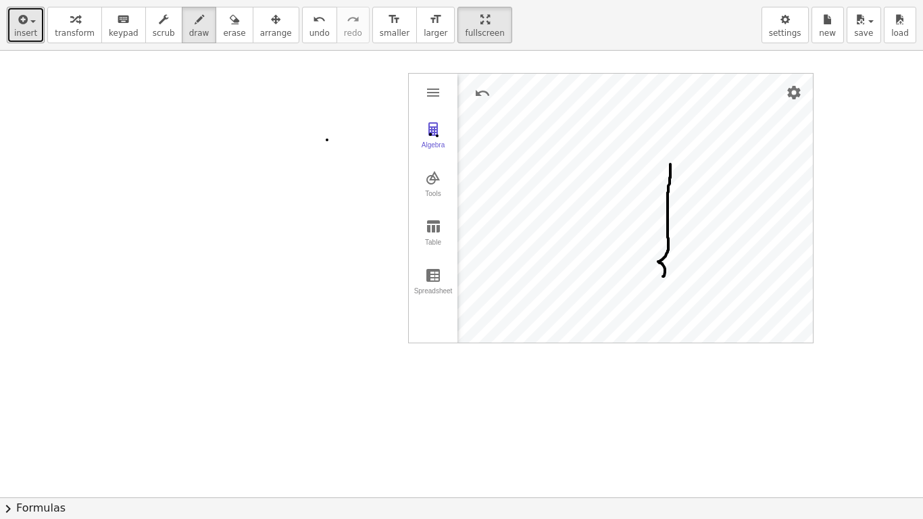
click at [453, 119] on div at bounding box center [461, 497] width 923 height 893
click at [436, 142] on div at bounding box center [461, 497] width 923 height 893
click at [119, 34] on span "keypad" at bounding box center [124, 32] width 30 height 9
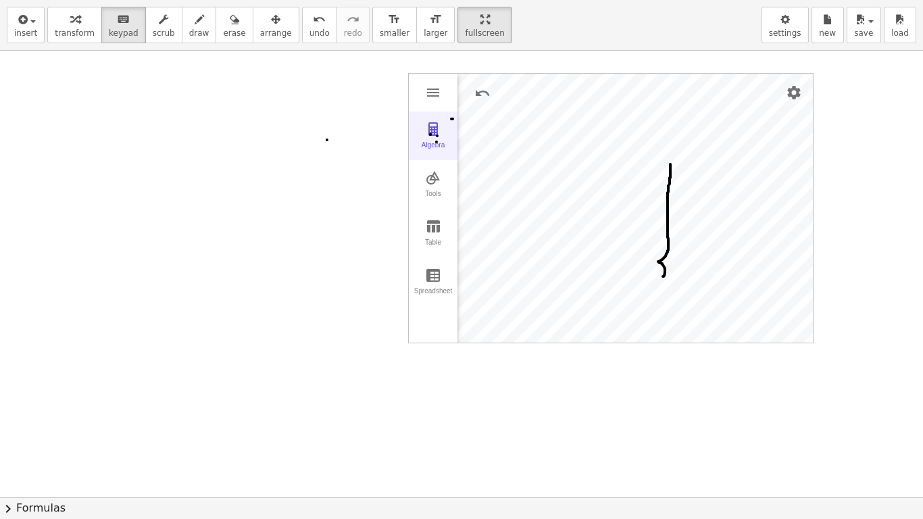
click at [432, 146] on button "Algebra" at bounding box center [433, 135] width 49 height 49
click at [432, 146] on div "Algebra" at bounding box center [432, 150] width 43 height 19
click at [497, 175] on div "Input…" at bounding box center [490, 151] width 67 height 159
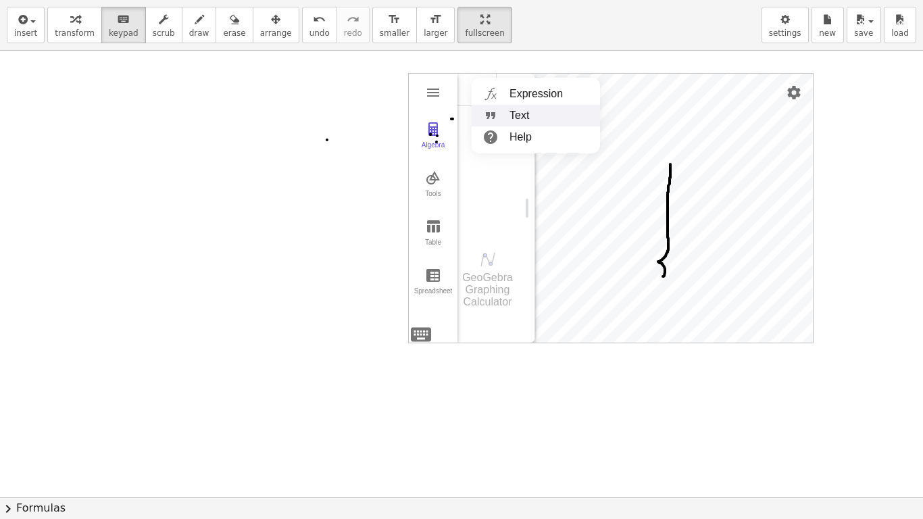
click at [525, 118] on li "Text" at bounding box center [535, 116] width 128 height 22
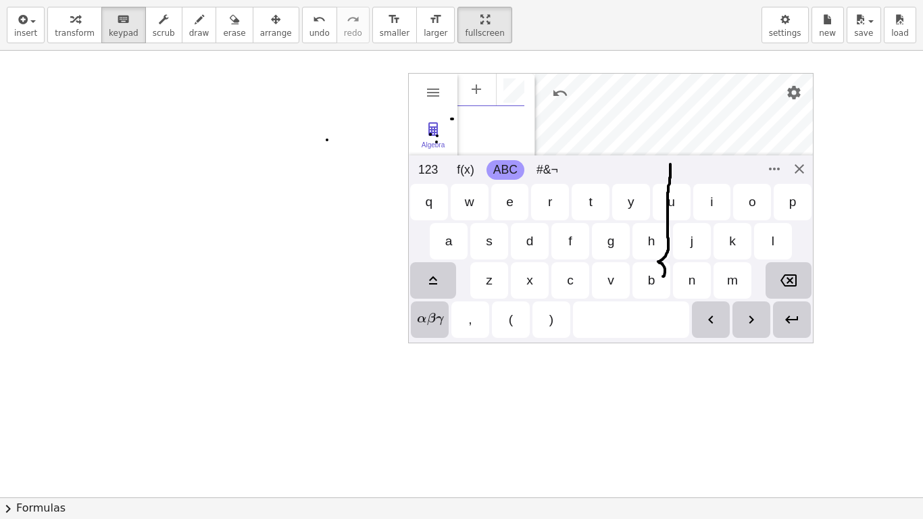
scroll to position [7, 0]
click at [557, 207] on div "r" at bounding box center [550, 202] width 38 height 36
click at [755, 208] on div "o" at bounding box center [751, 202] width 7 height 16
click at [592, 195] on div "t" at bounding box center [589, 202] width 3 height 16
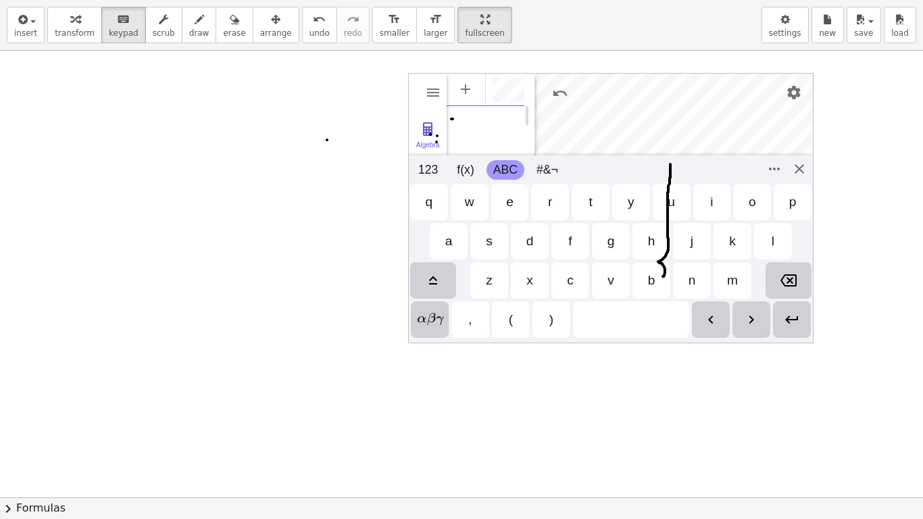
scroll to position [0, 10]
click at [491, 254] on div "s" at bounding box center [489, 241] width 38 height 36
drag, startPoint x: 540, startPoint y: 286, endPoint x: 624, endPoint y: 283, distance: 84.5
click at [584, 292] on div "z x c v b n m" at bounding box center [611, 280] width 404 height 39
drag, startPoint x: 624, startPoint y: 283, endPoint x: 661, endPoint y: 272, distance: 38.0
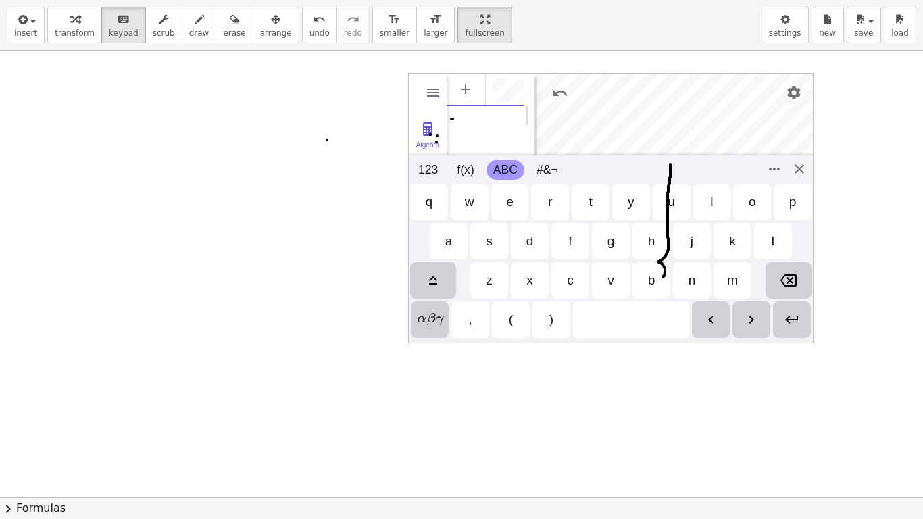
click at [650, 276] on div "z x c v b n m" at bounding box center [611, 280] width 404 height 39
click at [665, 271] on div "b" at bounding box center [651, 280] width 38 height 36
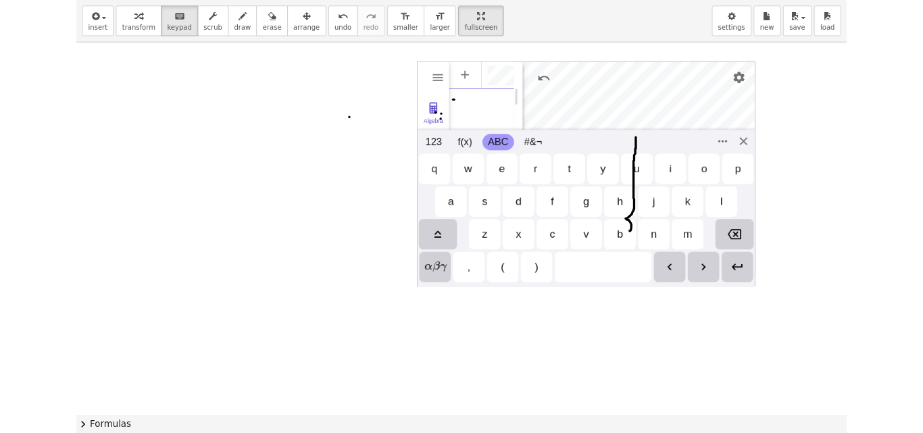
scroll to position [0, 29]
